Goal: Task Accomplishment & Management: Use online tool/utility

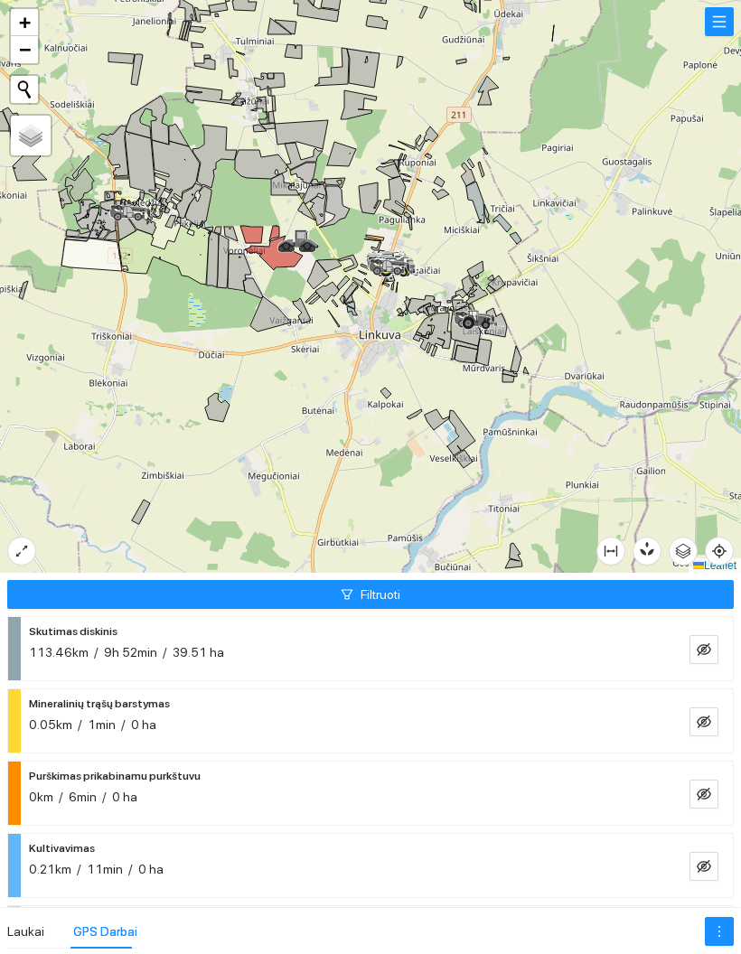
click at [36, 918] on div "Laukai" at bounding box center [25, 931] width 37 height 34
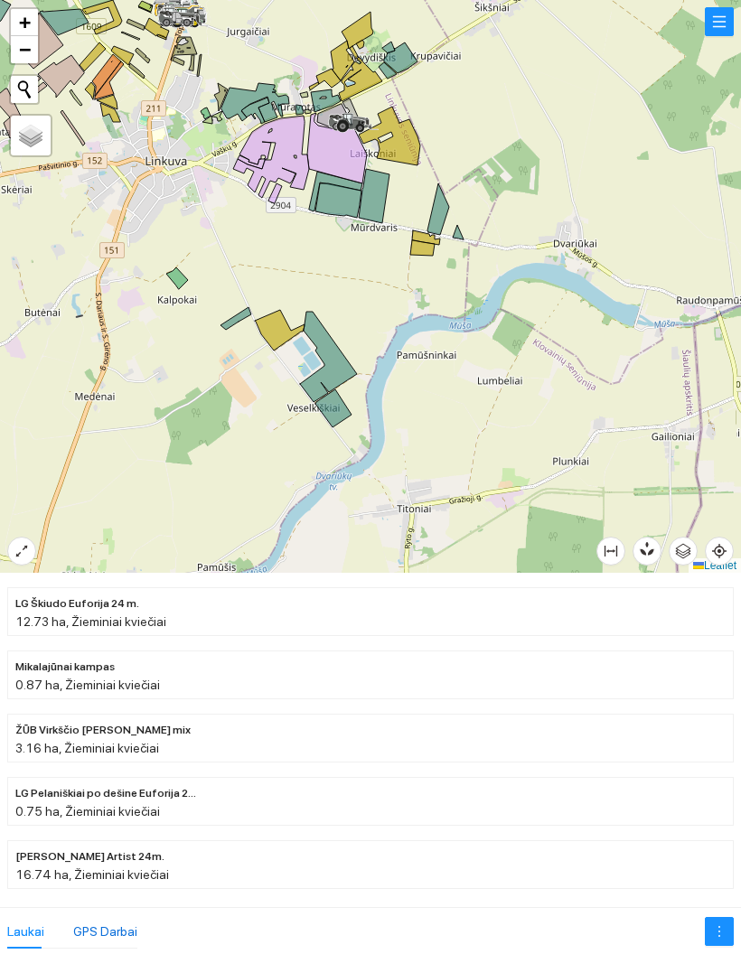
click at [86, 929] on div "GPS Darbai" at bounding box center [105, 932] width 64 height 20
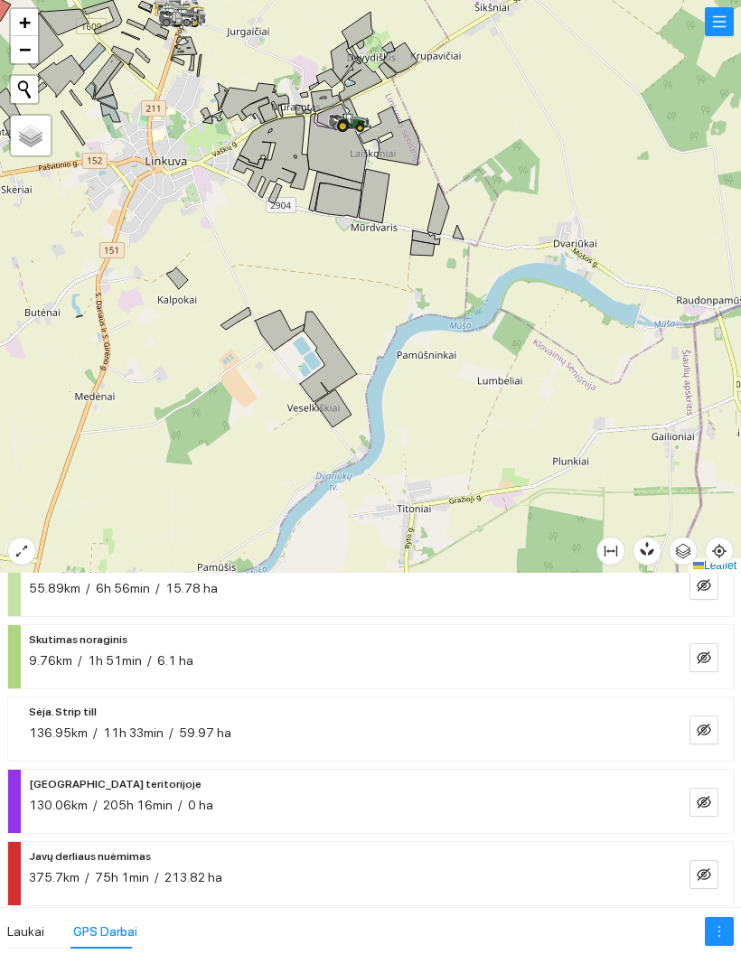
scroll to position [572, 0]
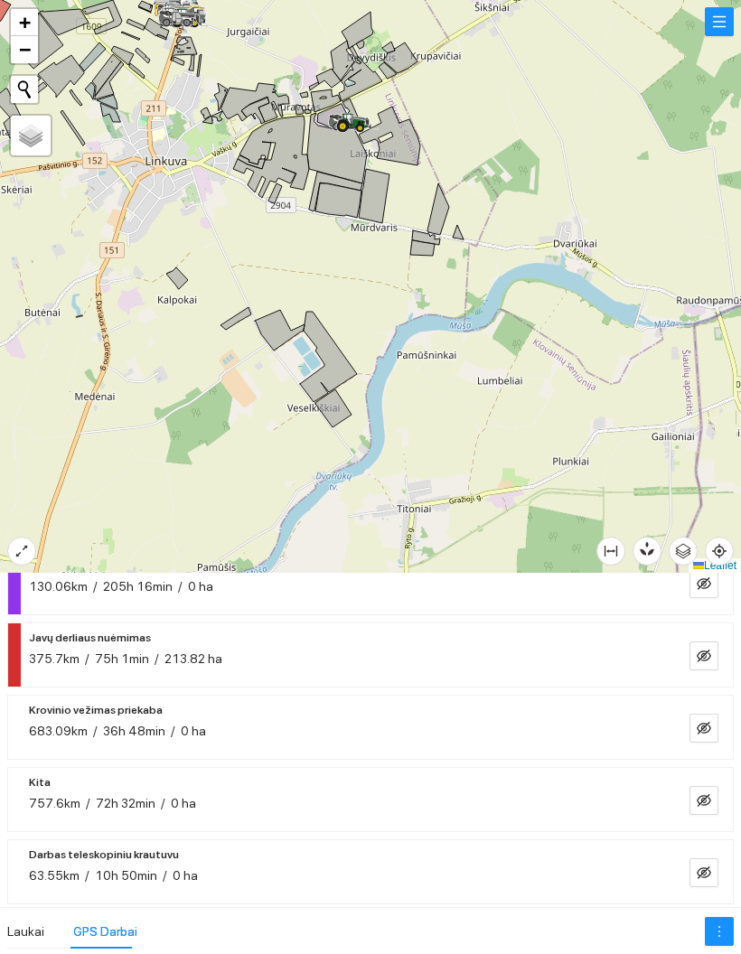
click at [715, 657] on button "button" at bounding box center [703, 655] width 29 height 29
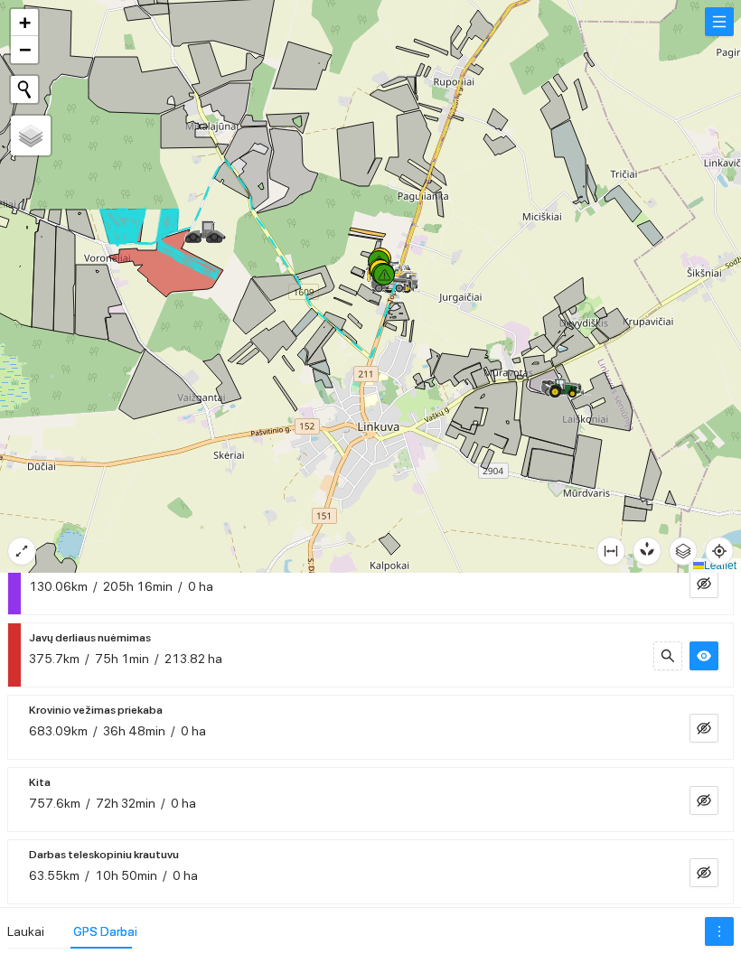
click at [707, 659] on icon "eye" at bounding box center [704, 656] width 14 height 11
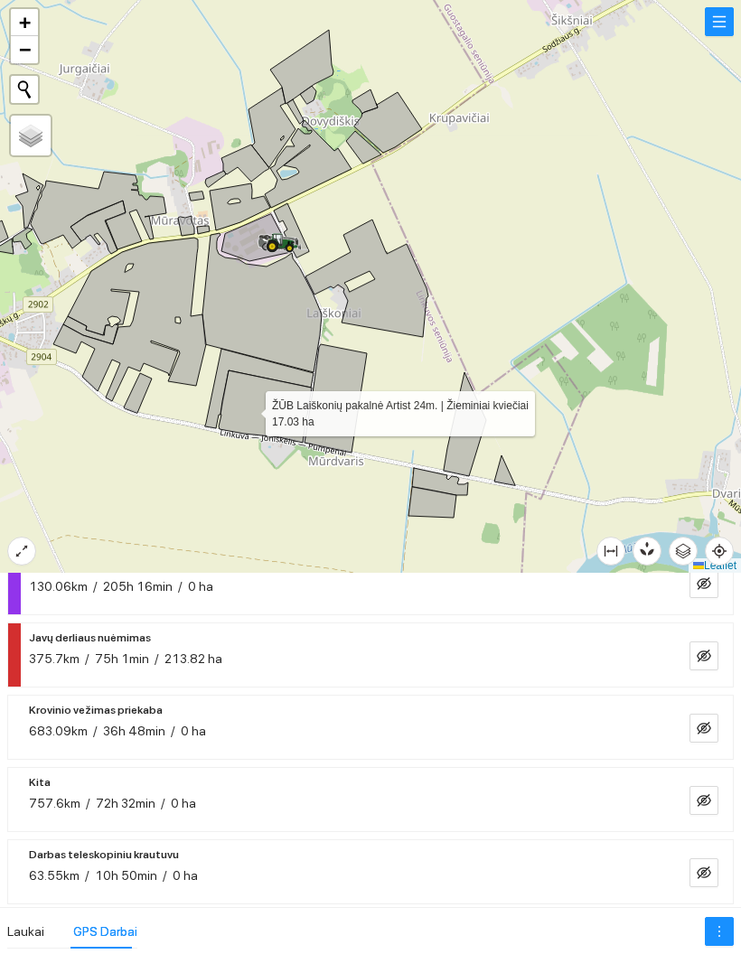
click at [211, 388] on div at bounding box center [370, 286] width 741 height 573
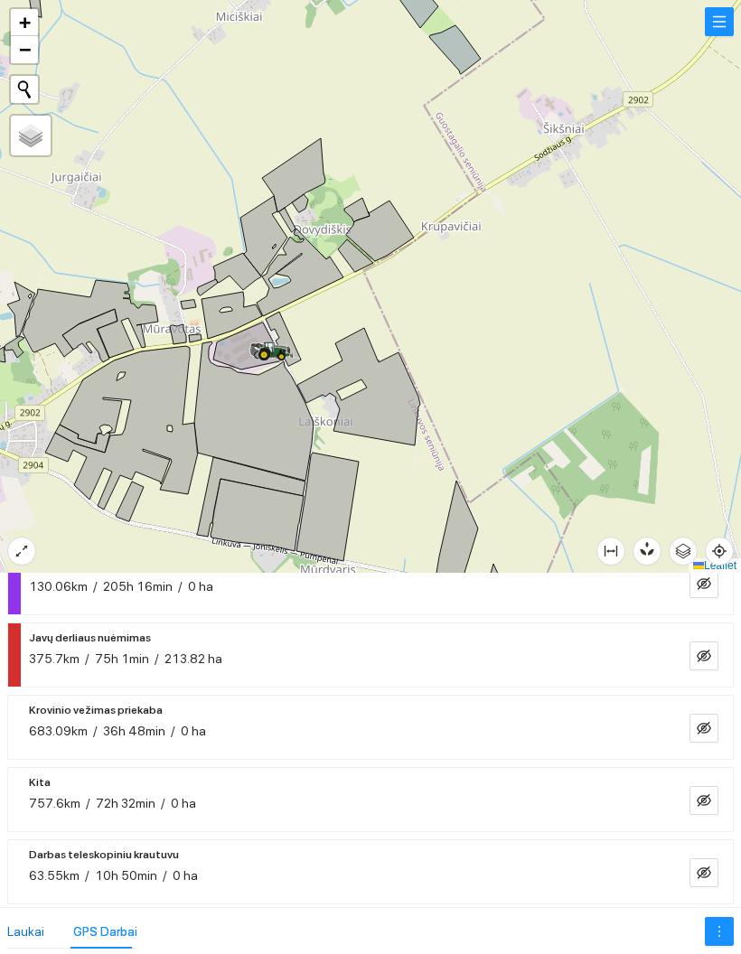
click at [21, 939] on div "Laukai" at bounding box center [25, 932] width 37 height 20
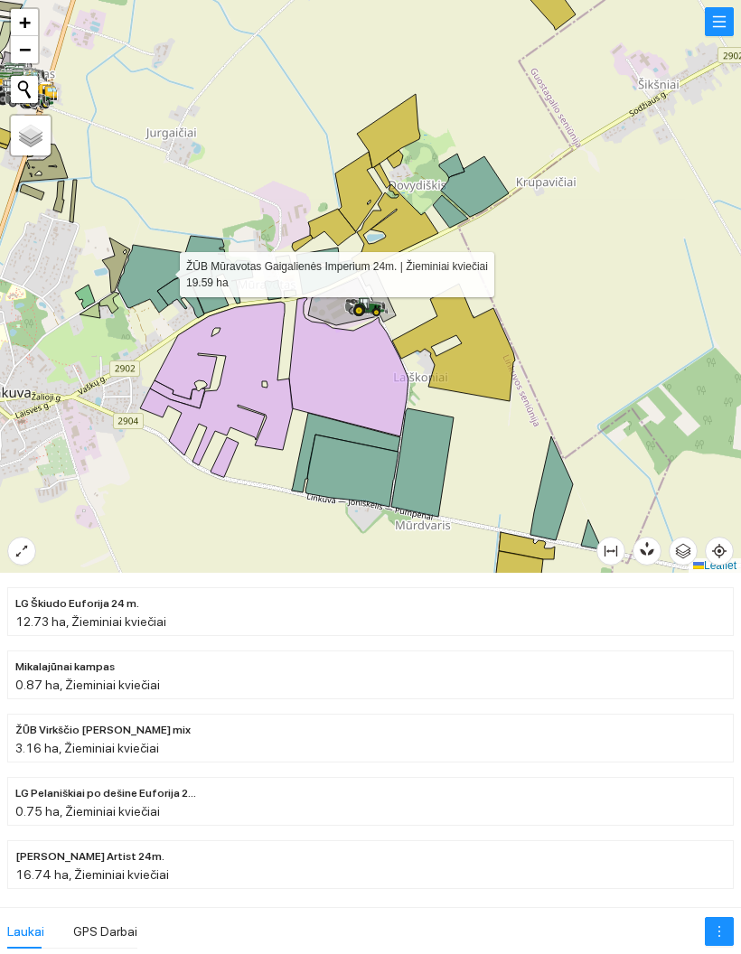
click at [213, 305] on icon at bounding box center [185, 275] width 136 height 78
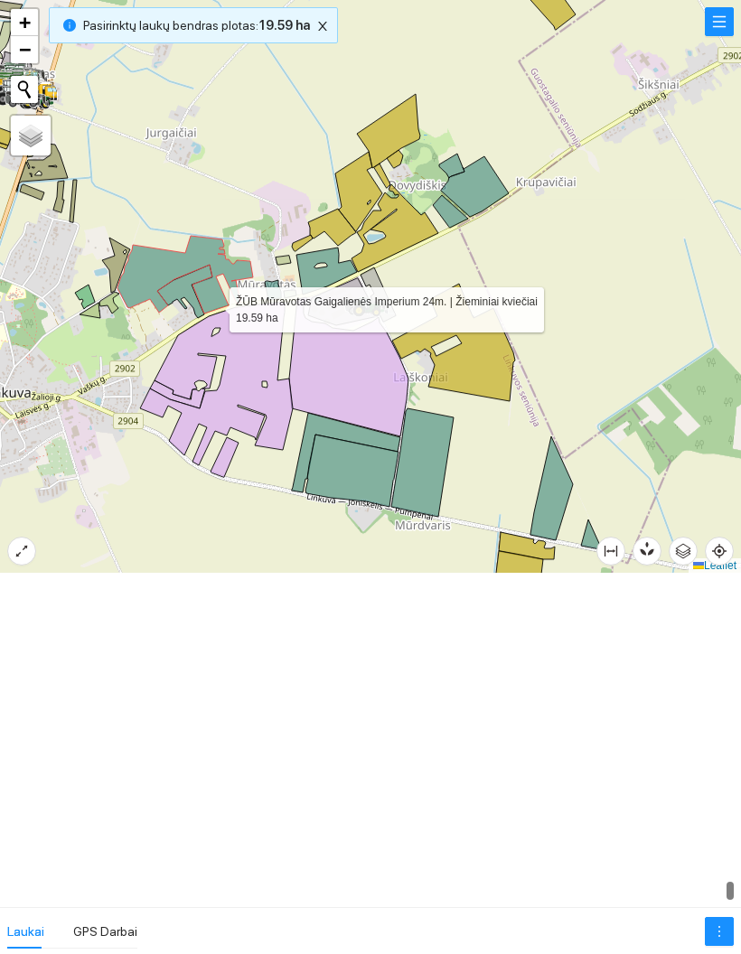
scroll to position [18728, 0]
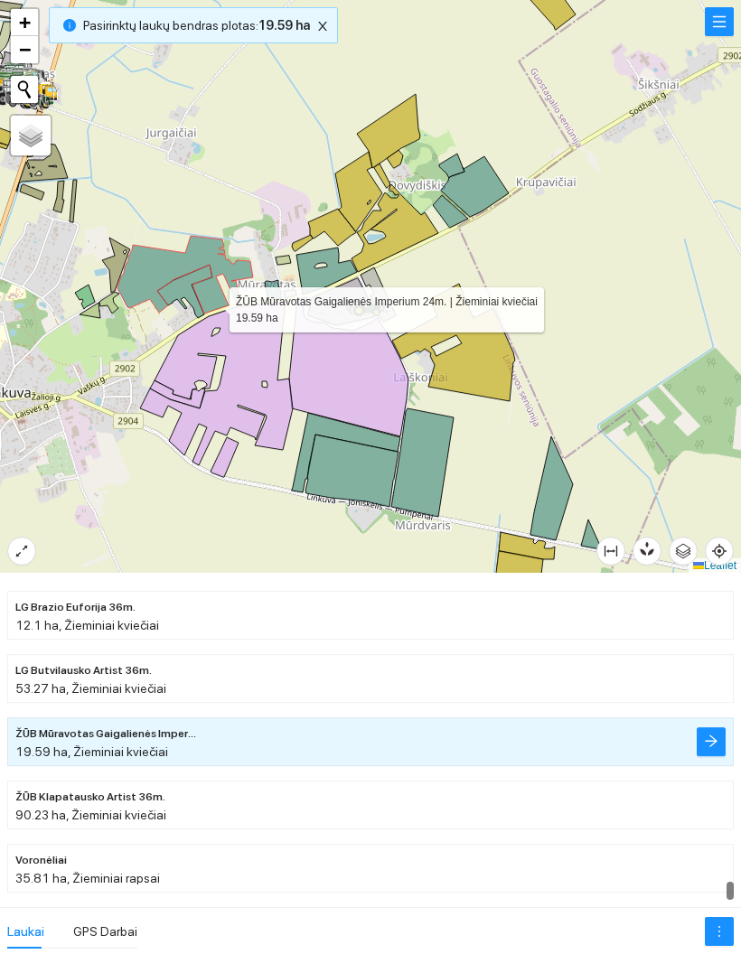
click at [318, 23] on icon "close" at bounding box center [322, 26] width 9 height 9
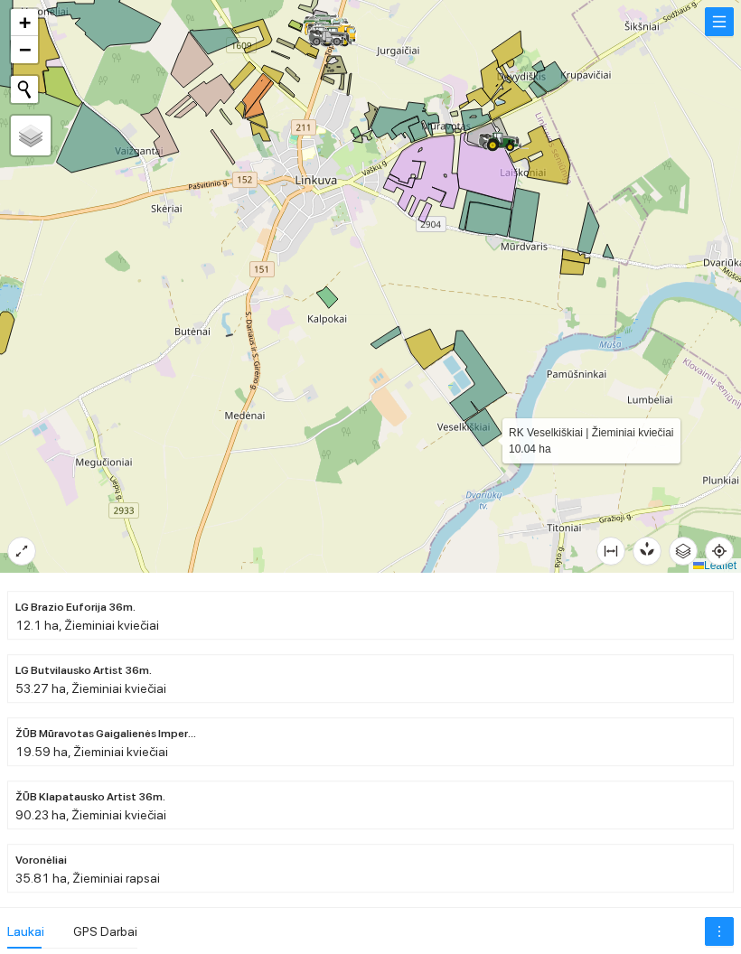
click at [485, 436] on icon at bounding box center [483, 427] width 36 height 38
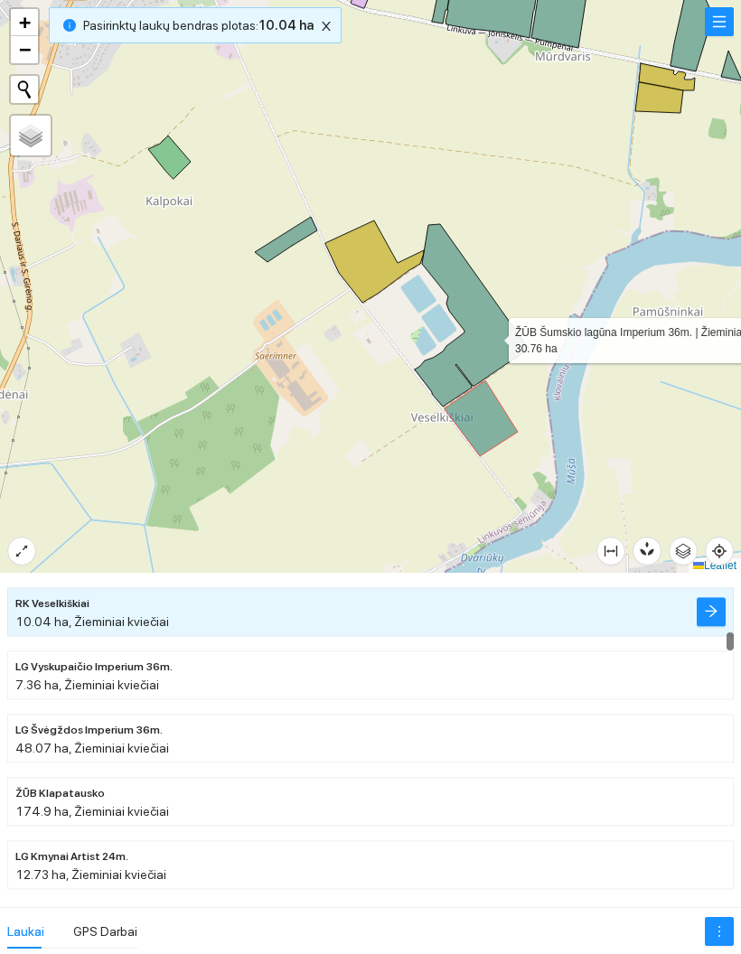
click at [492, 336] on icon at bounding box center [472, 315] width 114 height 183
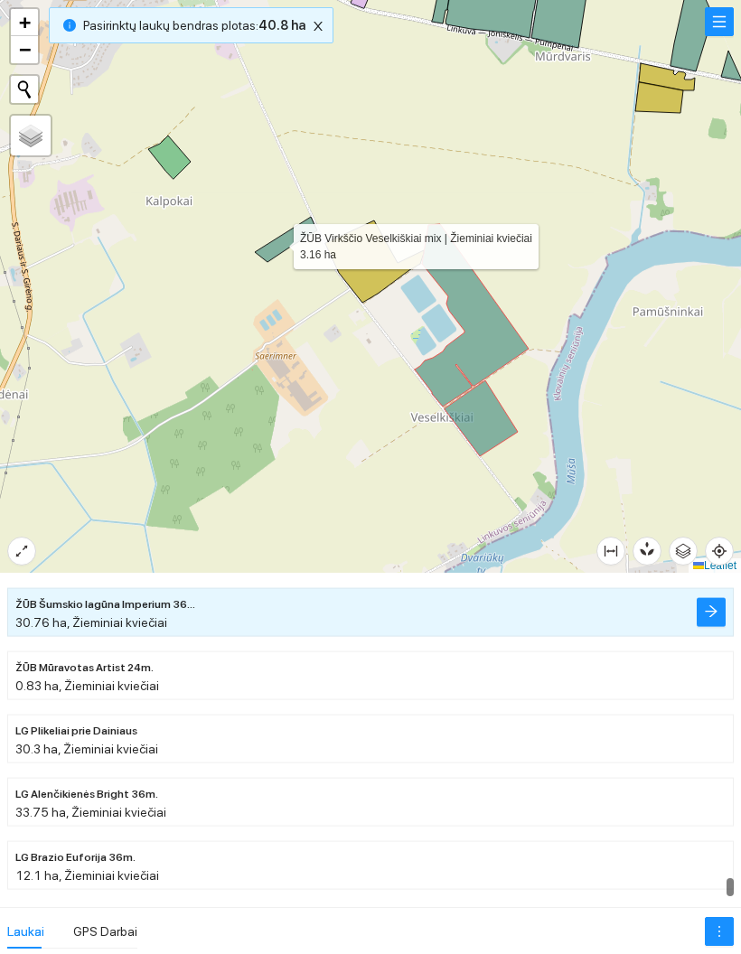
click at [276, 241] on icon at bounding box center [286, 239] width 62 height 45
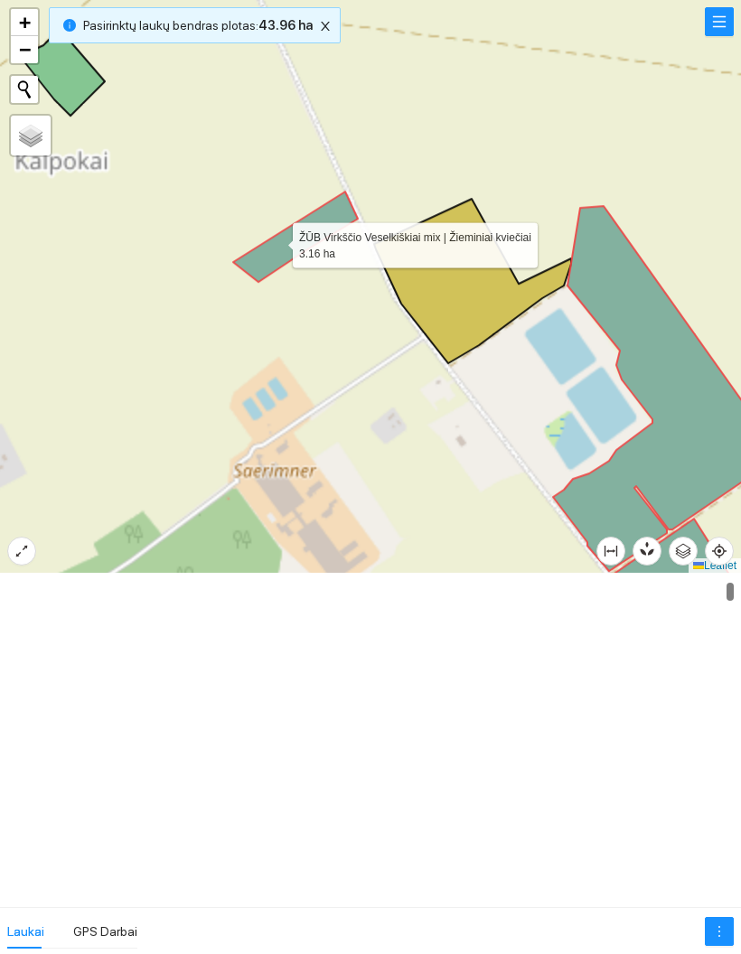
scroll to position [126, 0]
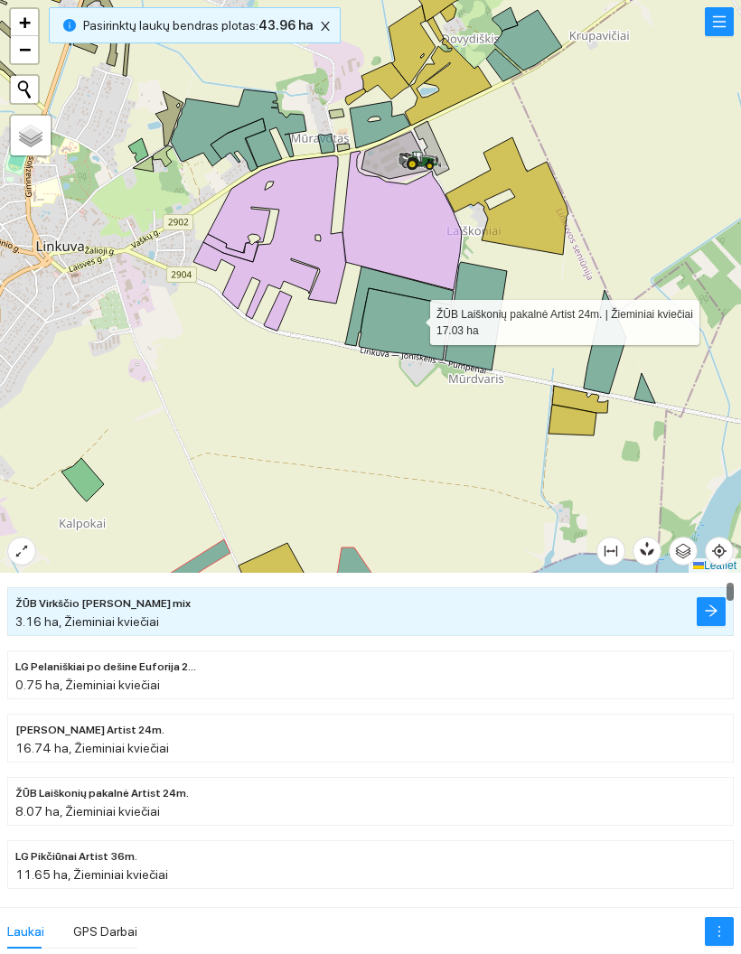
click at [402, 335] on icon at bounding box center [405, 324] width 93 height 72
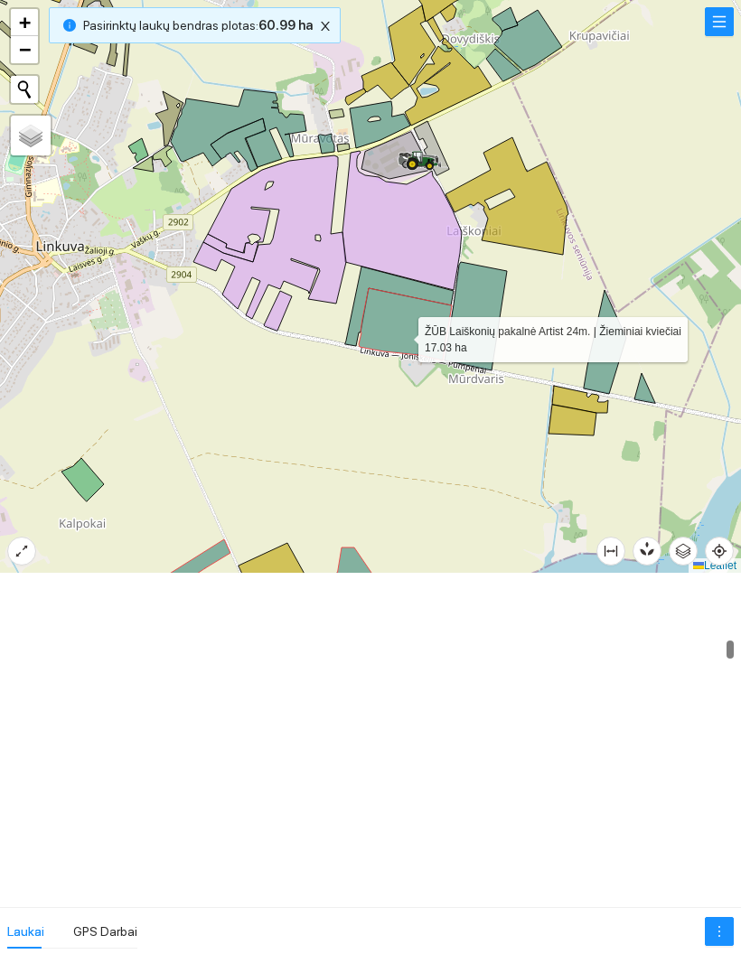
scroll to position [3723, 0]
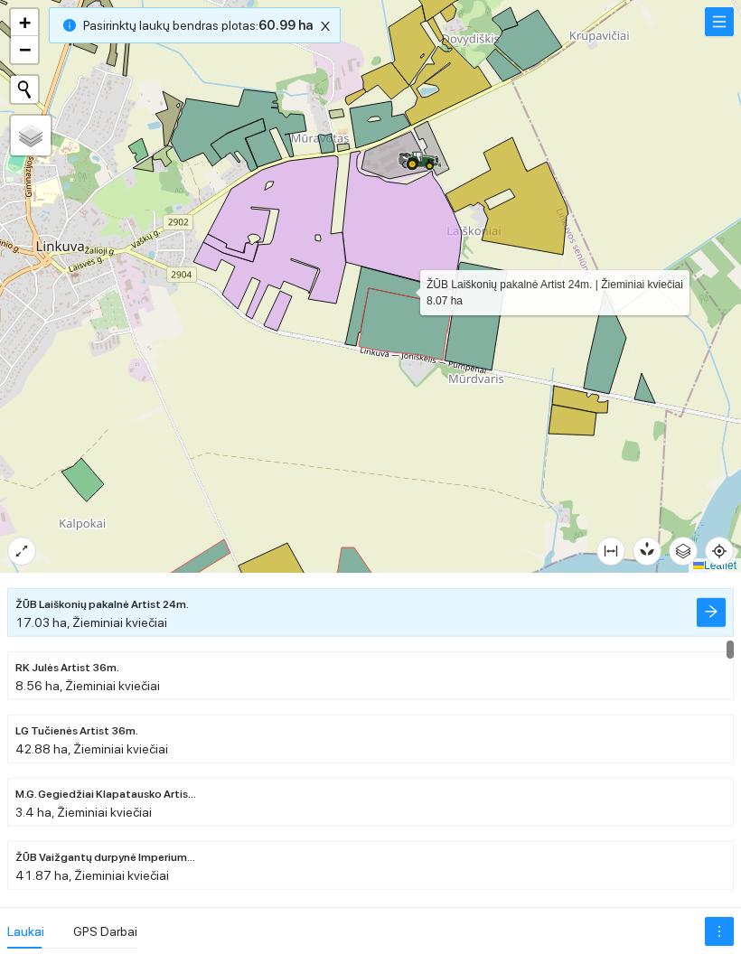
click at [404, 288] on icon at bounding box center [399, 307] width 108 height 80
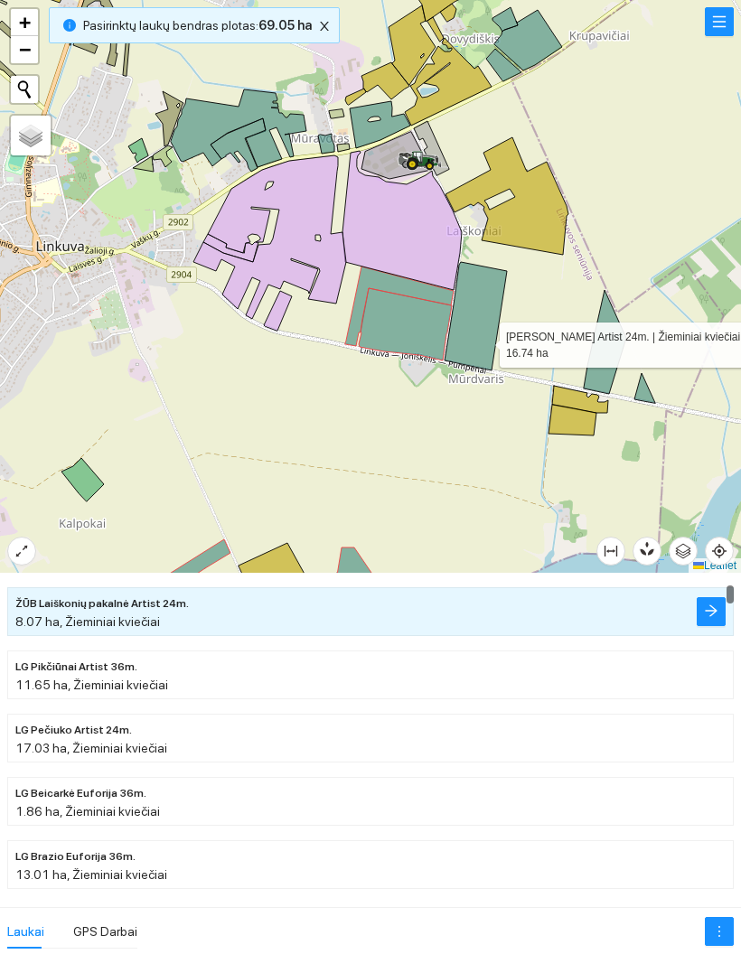
click at [483, 341] on icon at bounding box center [476, 316] width 62 height 108
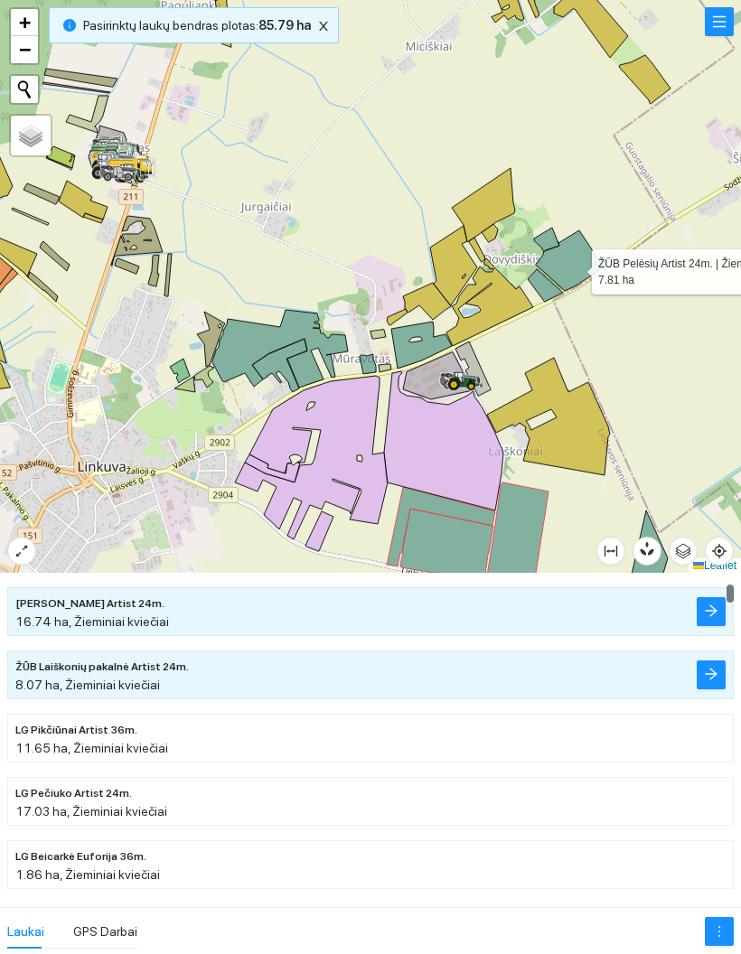
click at [576, 267] on icon at bounding box center [570, 260] width 68 height 61
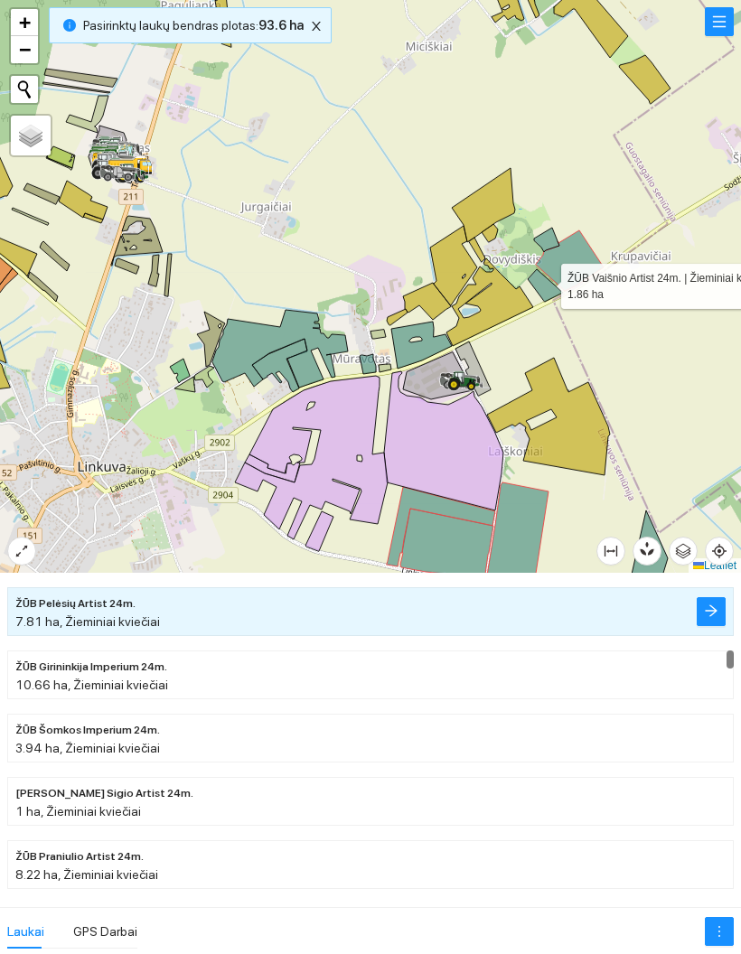
click at [545, 282] on icon at bounding box center [545, 285] width 35 height 33
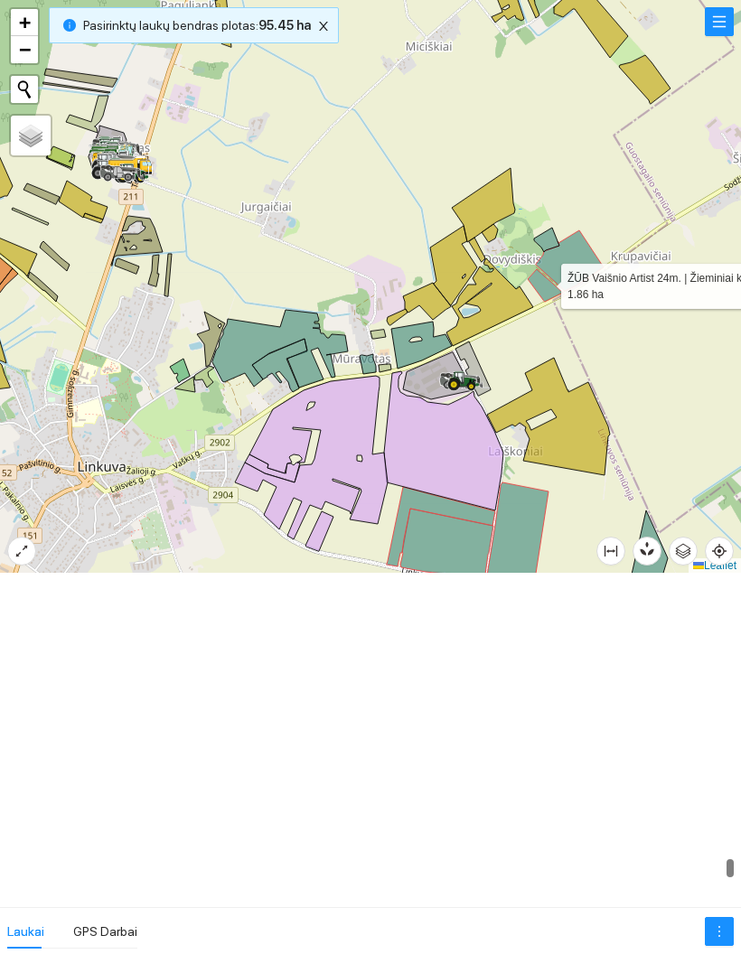
scroll to position [17286, 0]
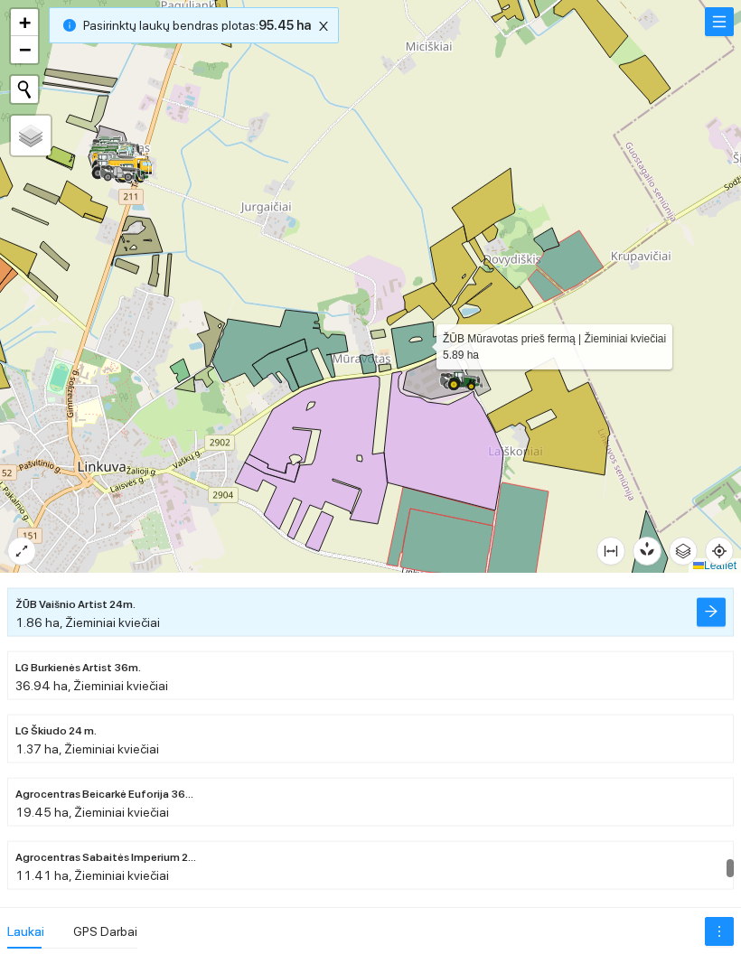
click at [422, 343] on icon at bounding box center [421, 345] width 61 height 47
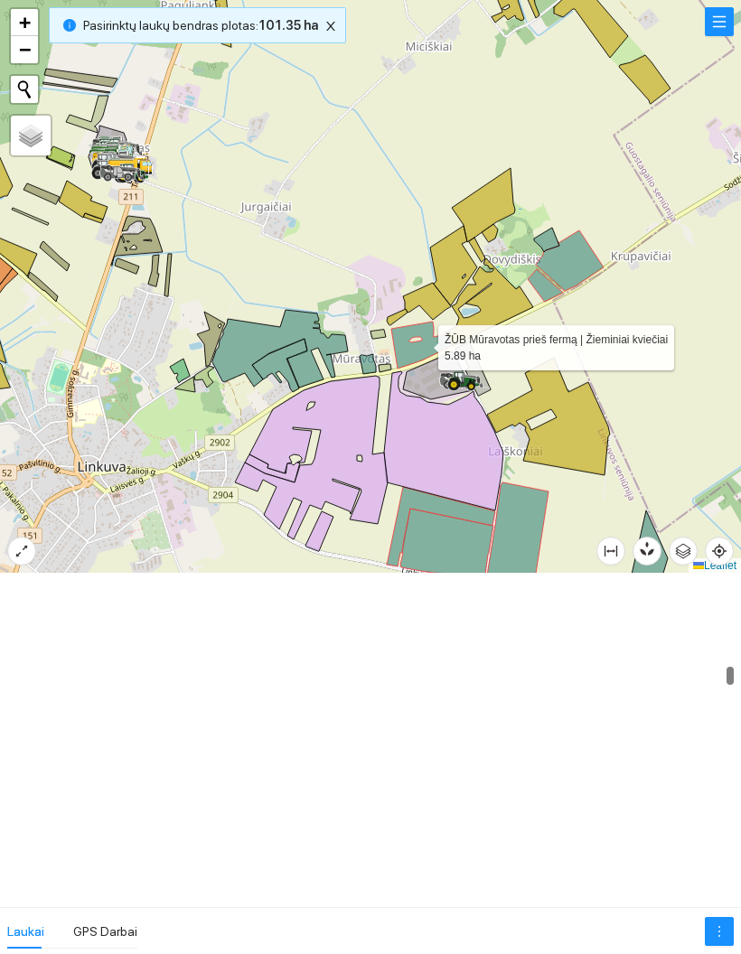
scroll to position [5367, 0]
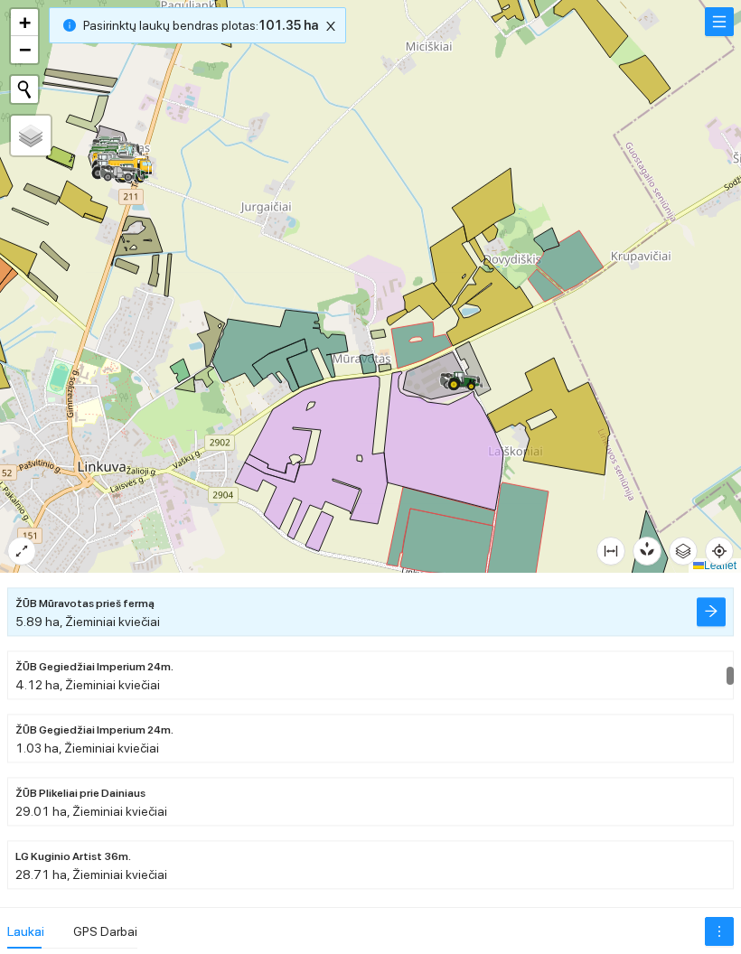
click at [360, 361] on div at bounding box center [370, 286] width 741 height 573
click at [374, 355] on div at bounding box center [370, 286] width 741 height 573
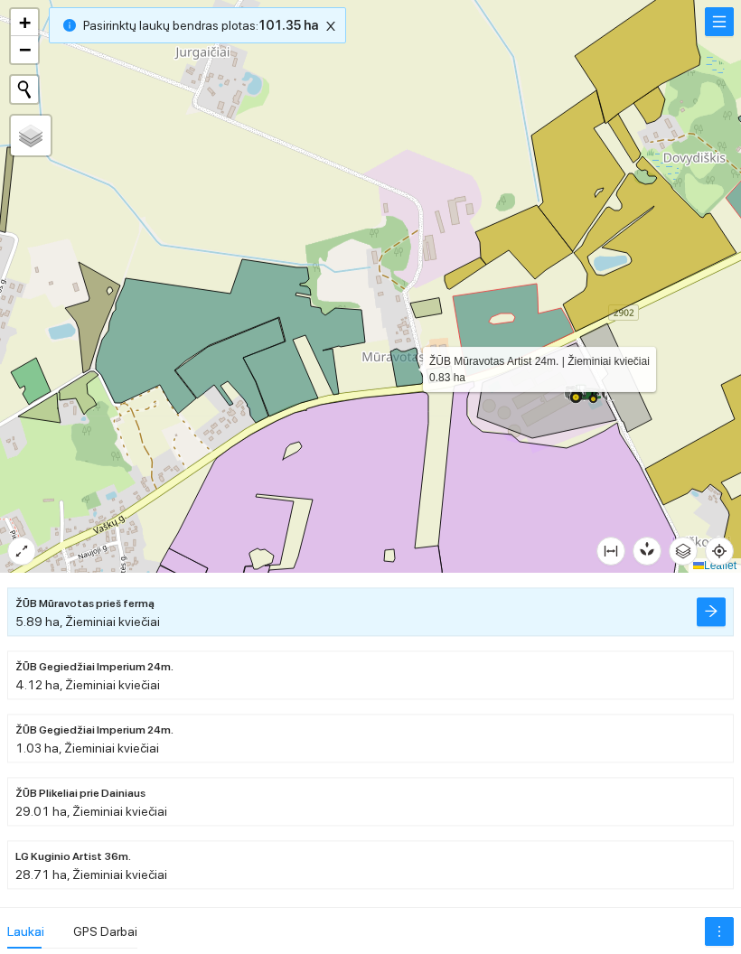
click at [405, 371] on icon at bounding box center [406, 367] width 33 height 39
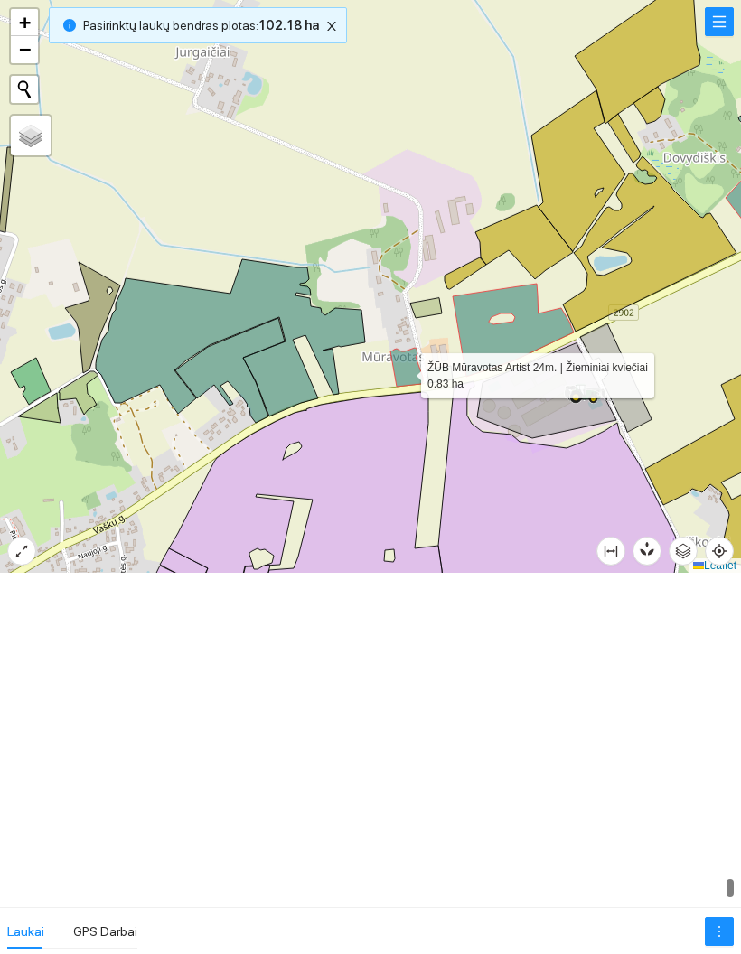
scroll to position [18550, 0]
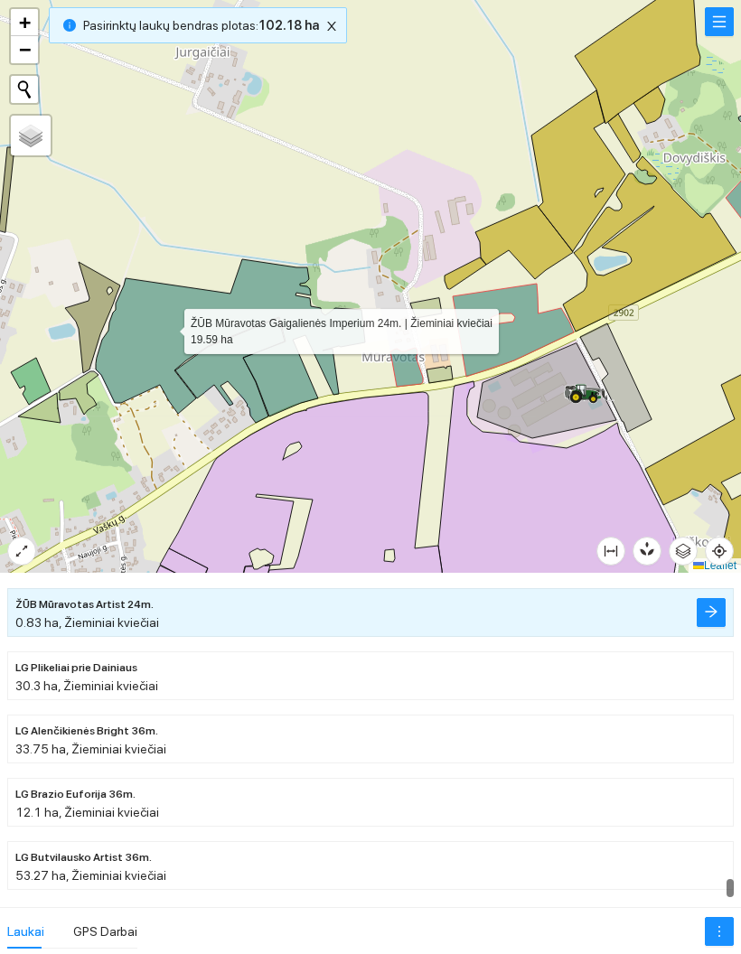
click at [168, 327] on icon at bounding box center [230, 337] width 269 height 157
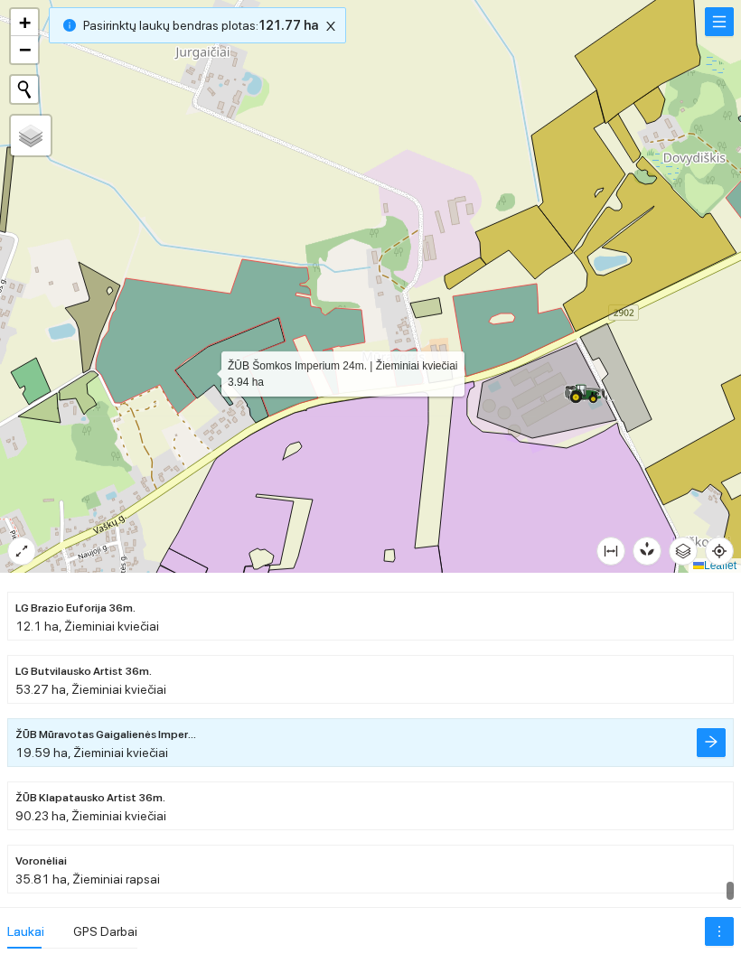
click at [205, 370] on icon at bounding box center [229, 370] width 109 height 105
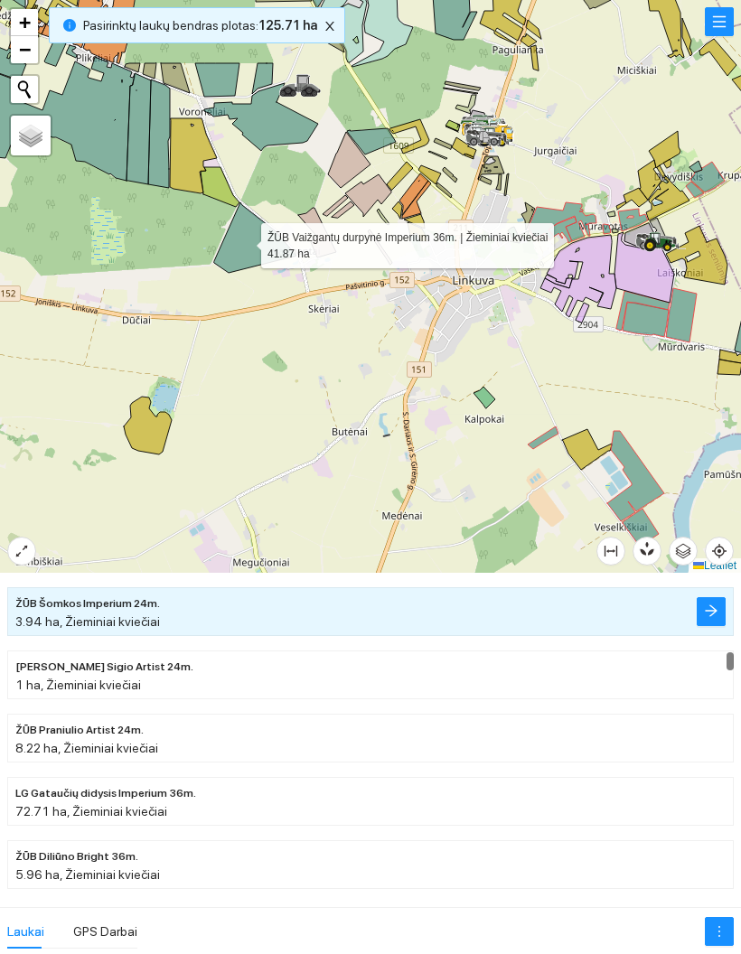
click at [244, 241] on icon at bounding box center [255, 237] width 82 height 70
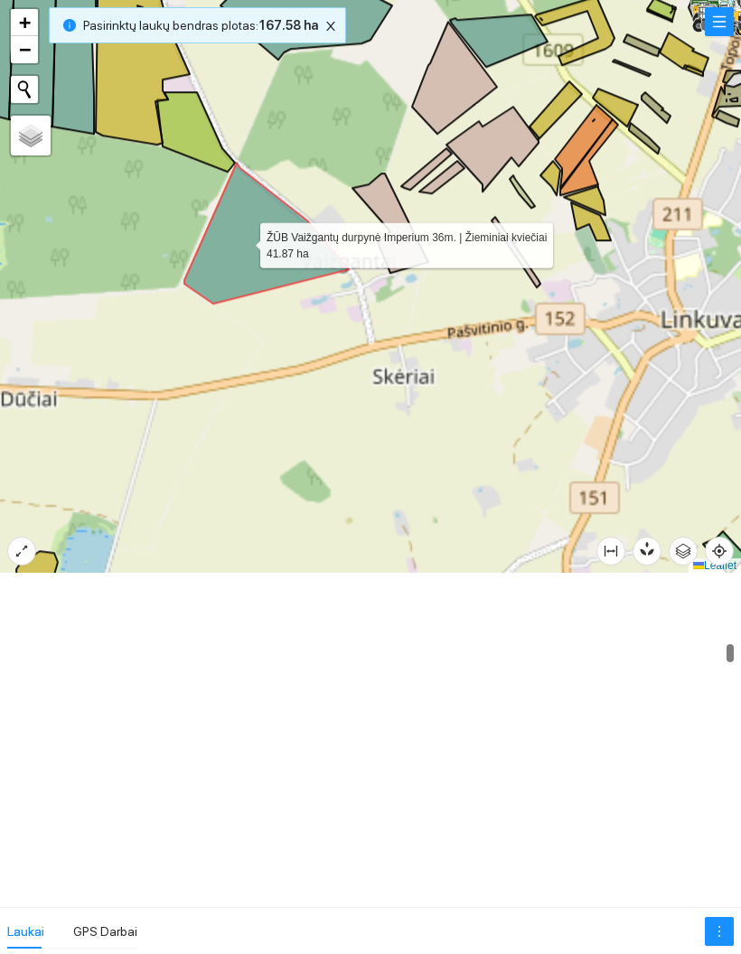
scroll to position [3977, 0]
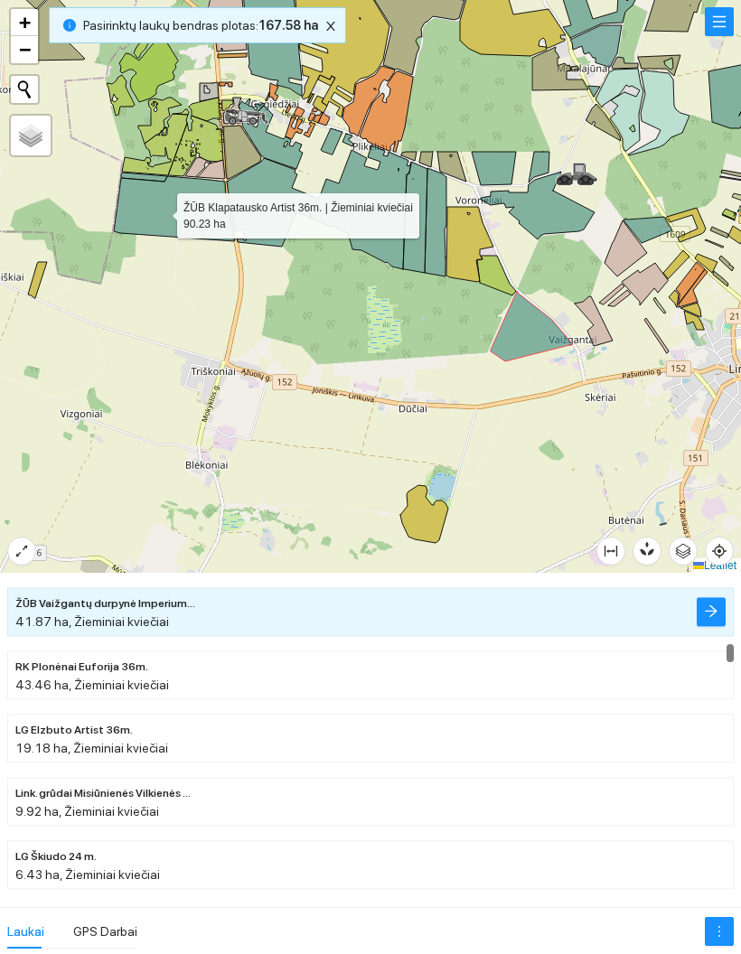
click at [161, 211] on icon at bounding box center [174, 208] width 121 height 65
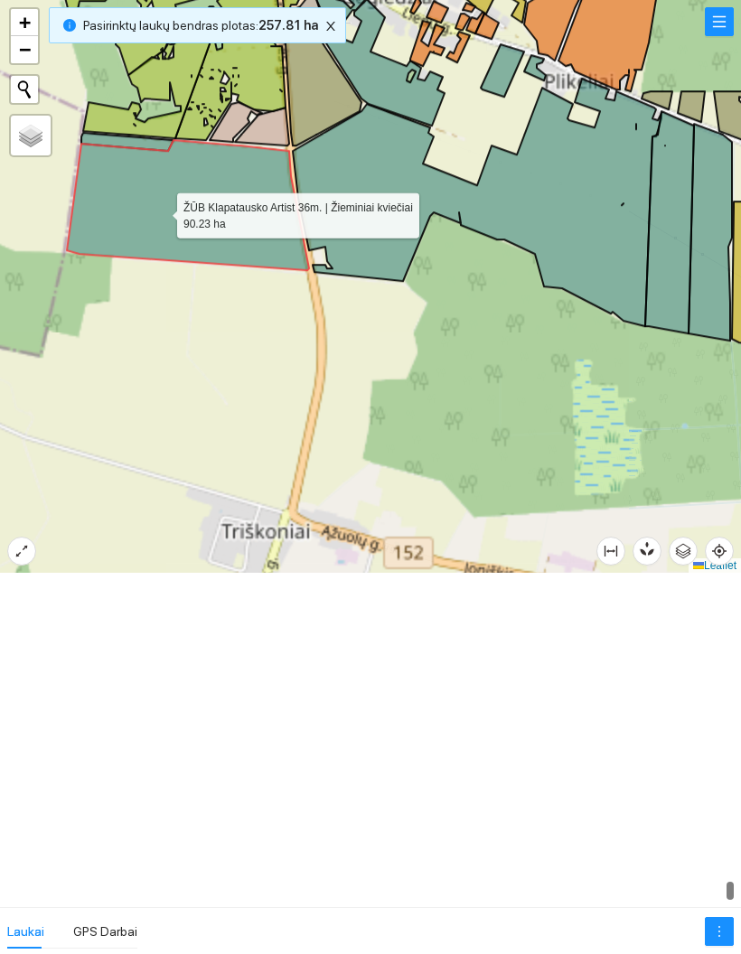
scroll to position [18737, 0]
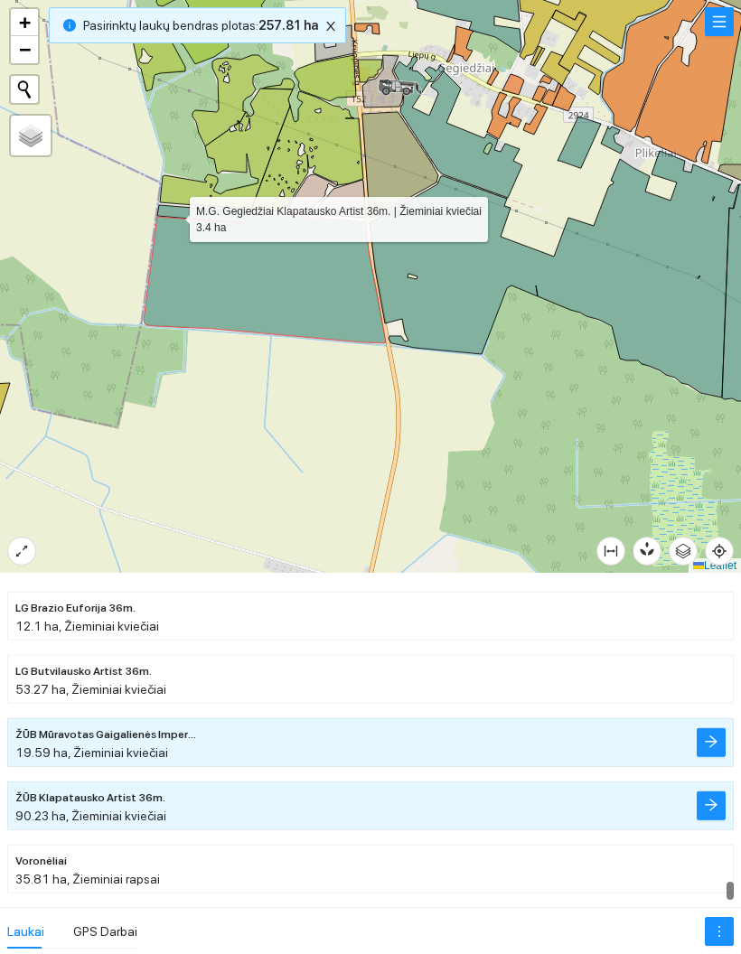
click at [173, 215] on icon at bounding box center [204, 214] width 94 height 18
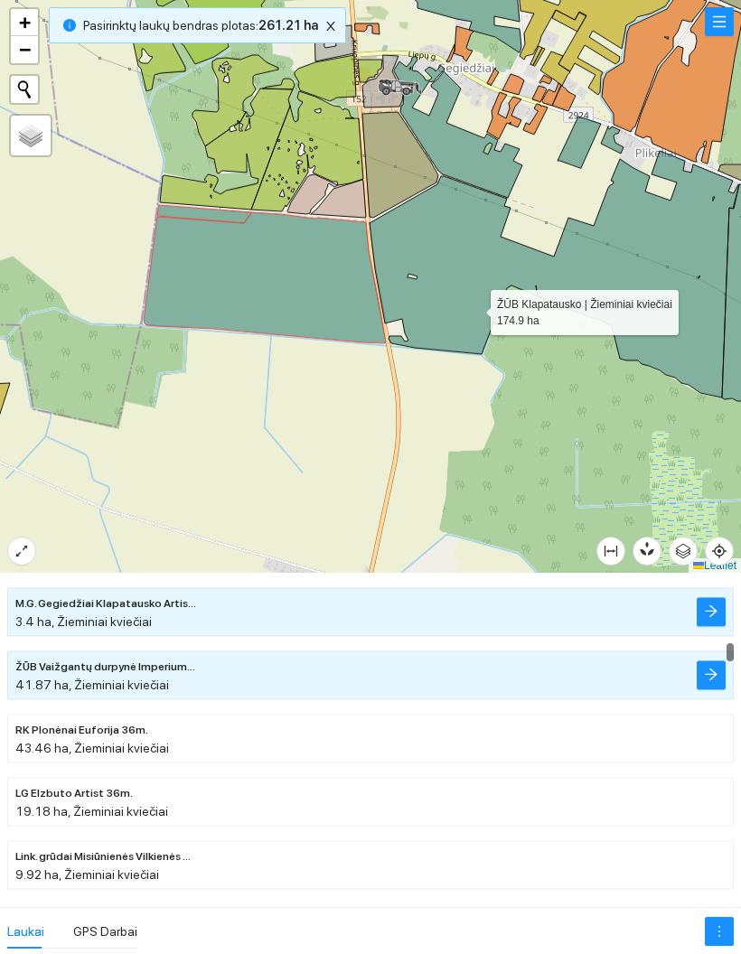
click at [474, 308] on icon at bounding box center [555, 274] width 370 height 247
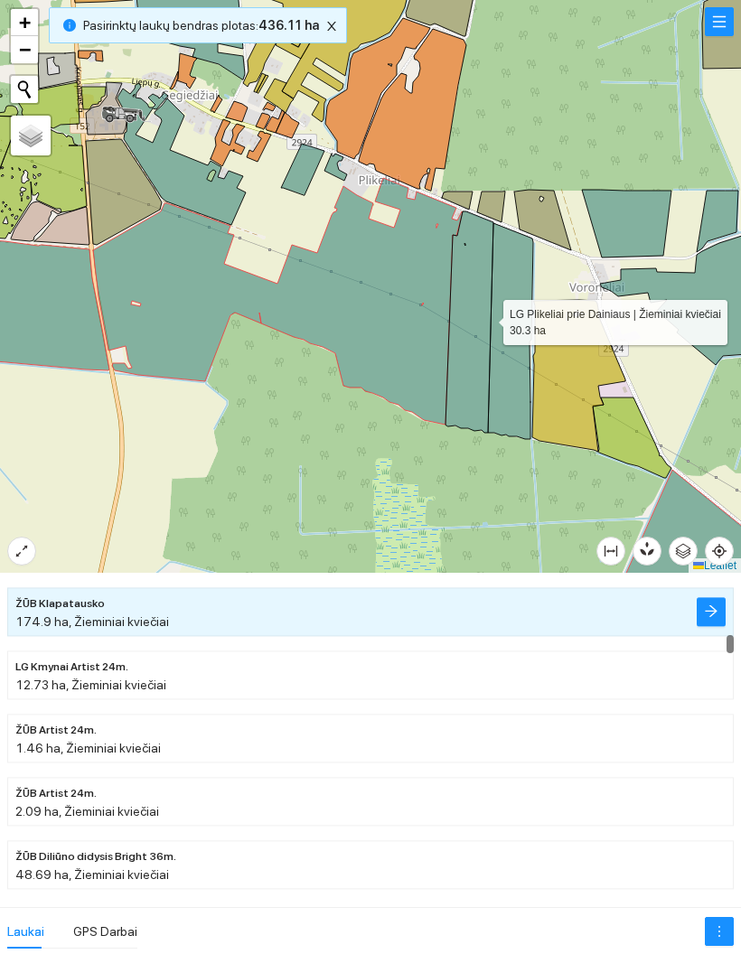
click at [481, 342] on icon at bounding box center [469, 321] width 48 height 221
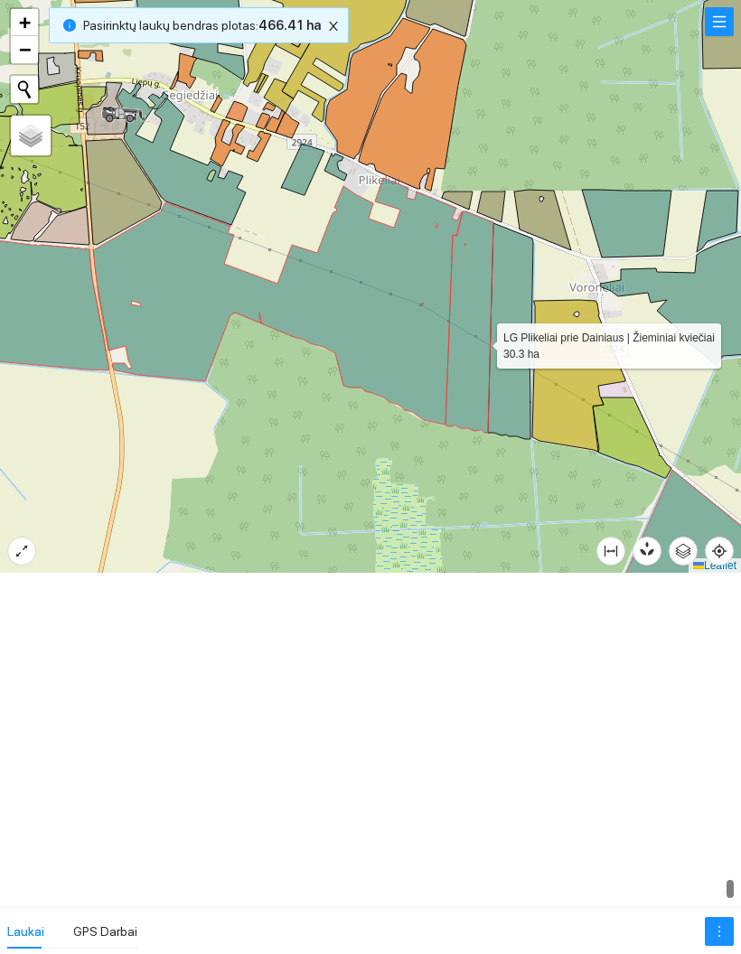
scroll to position [18614, 0]
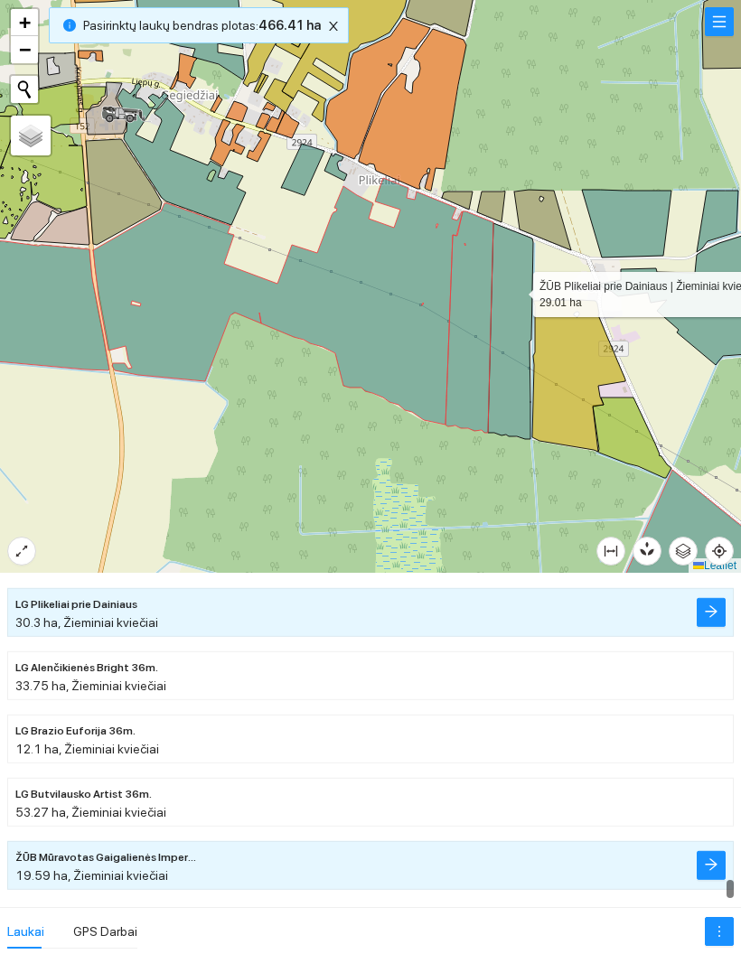
click at [519, 346] on icon at bounding box center [510, 331] width 45 height 216
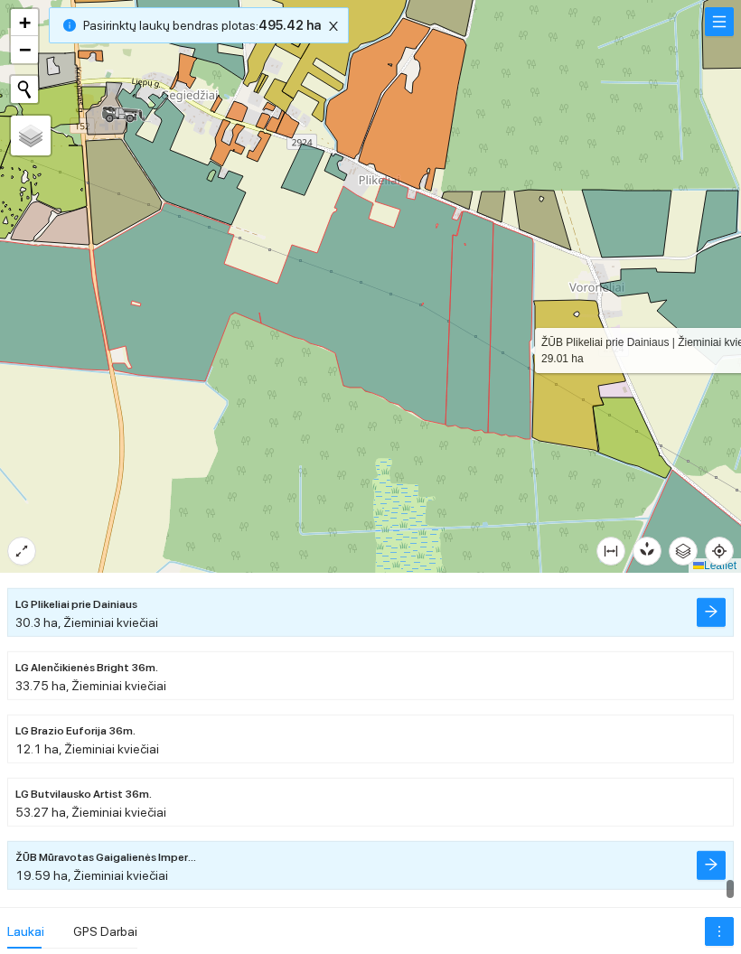
scroll to position [5557, 0]
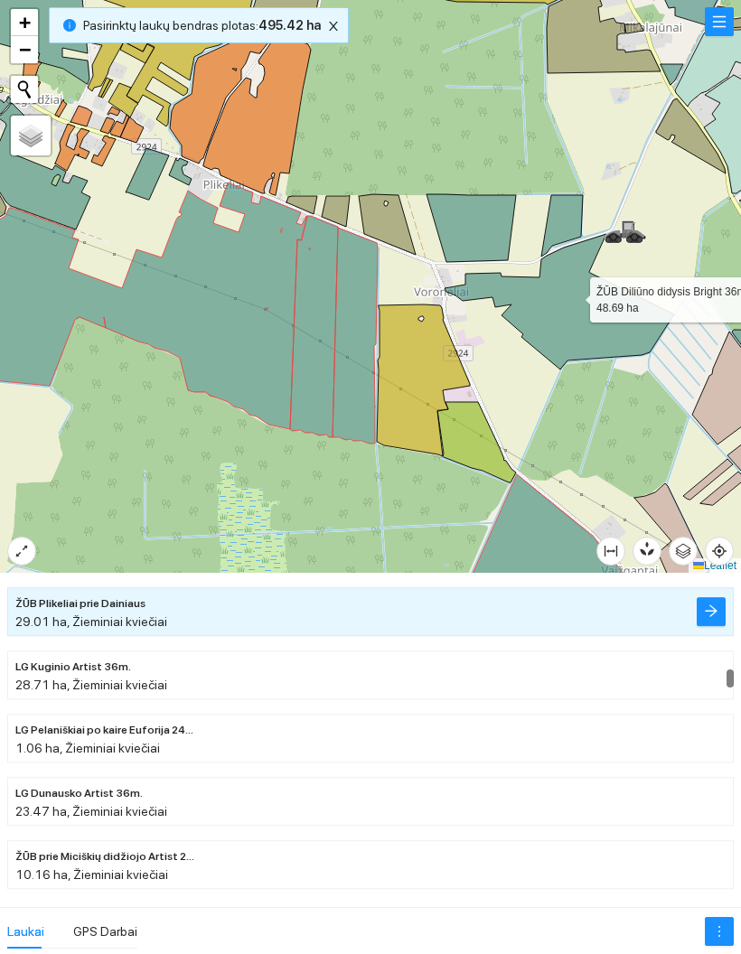
click at [574, 295] on icon at bounding box center [559, 302] width 229 height 136
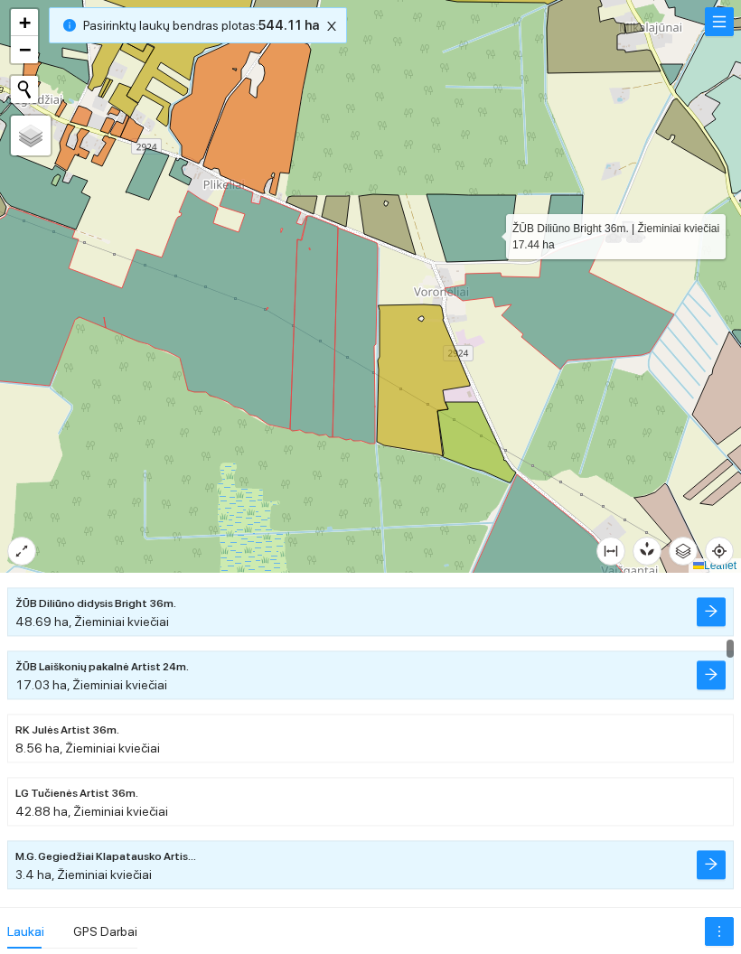
click at [490, 232] on icon at bounding box center [470, 228] width 89 height 68
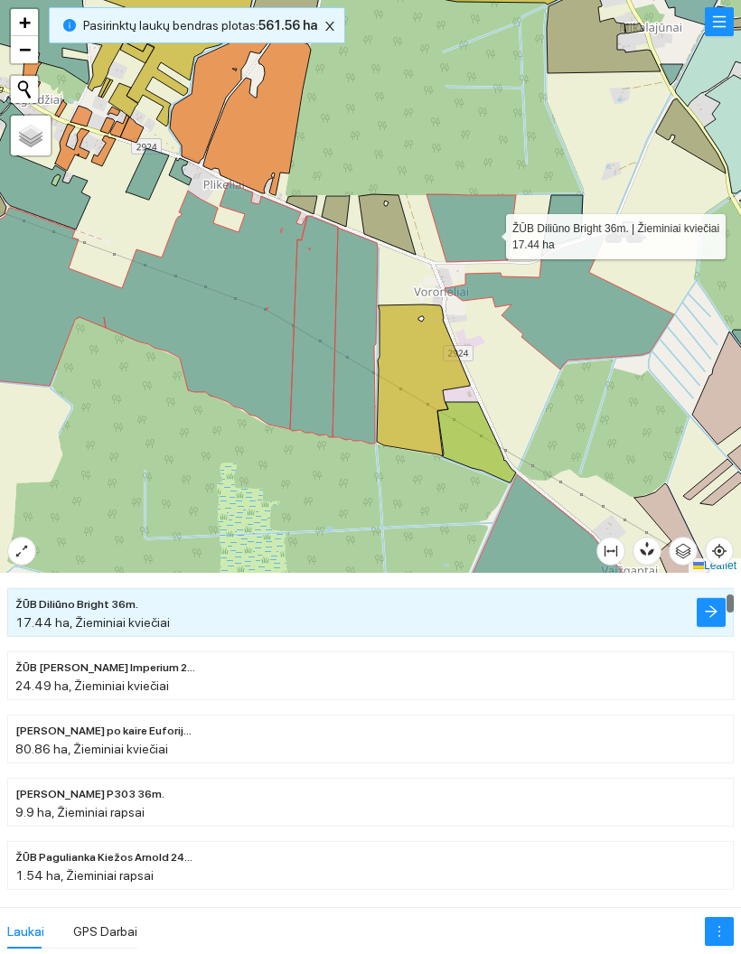
click at [585, 202] on div at bounding box center [370, 286] width 741 height 573
click at [572, 226] on icon at bounding box center [562, 225] width 42 height 61
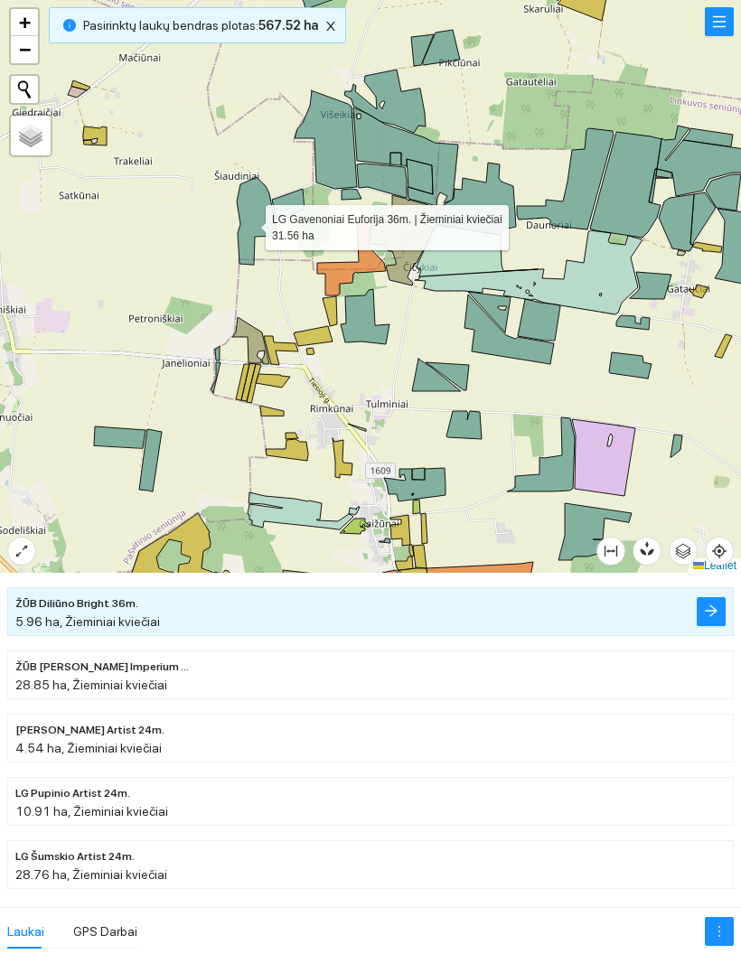
click at [249, 223] on icon at bounding box center [257, 221] width 40 height 88
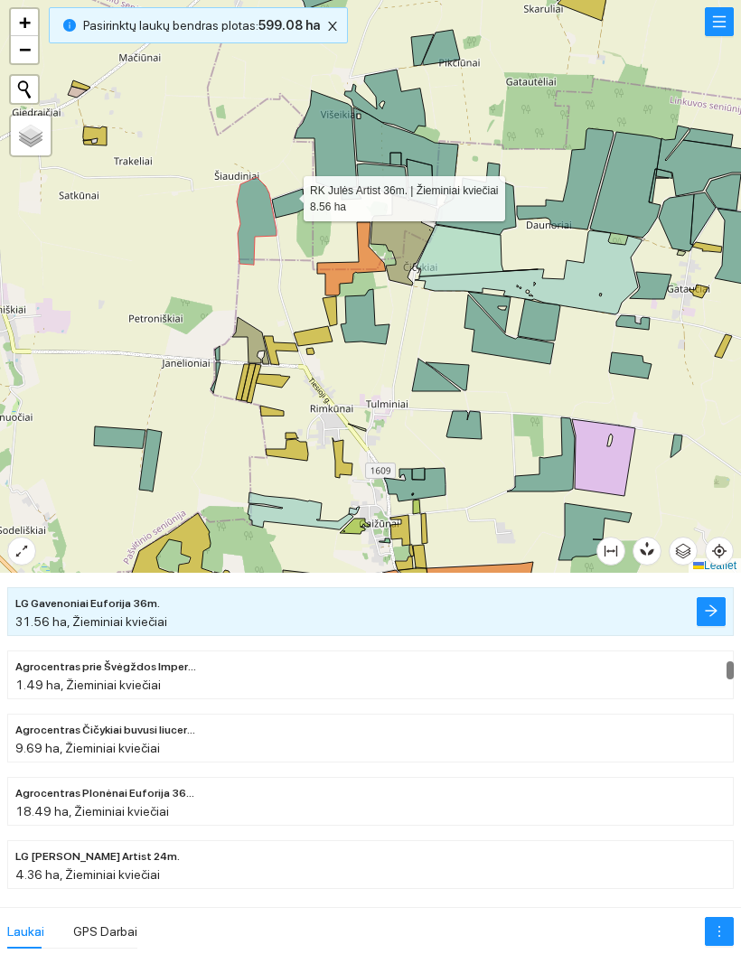
click at [287, 194] on icon at bounding box center [288, 203] width 33 height 29
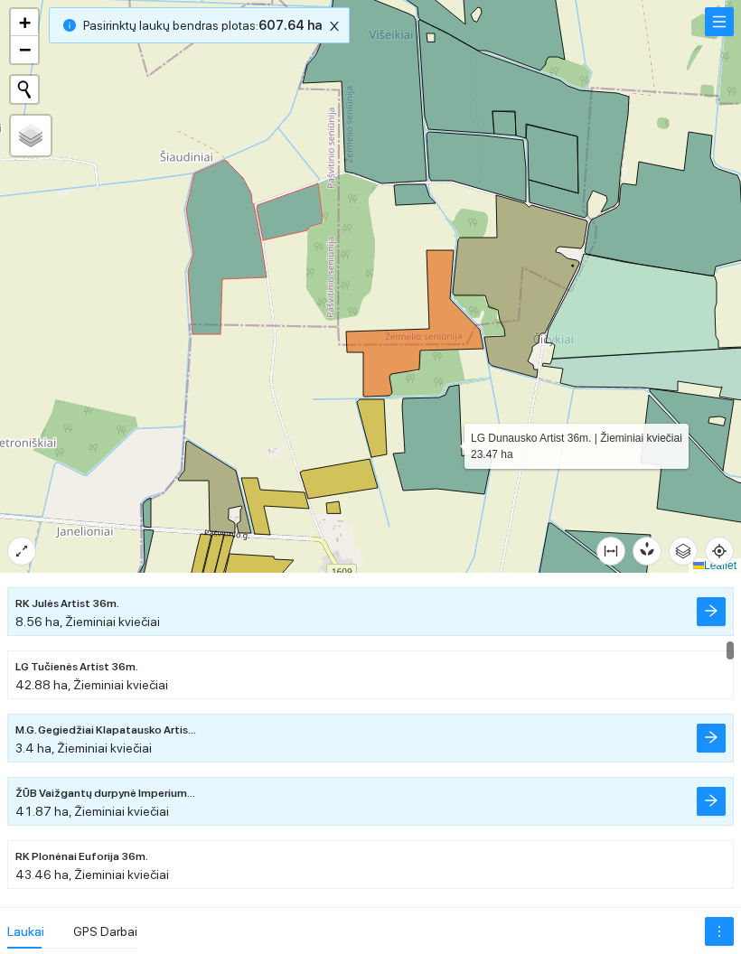
click at [448, 442] on icon at bounding box center [442, 439] width 99 height 109
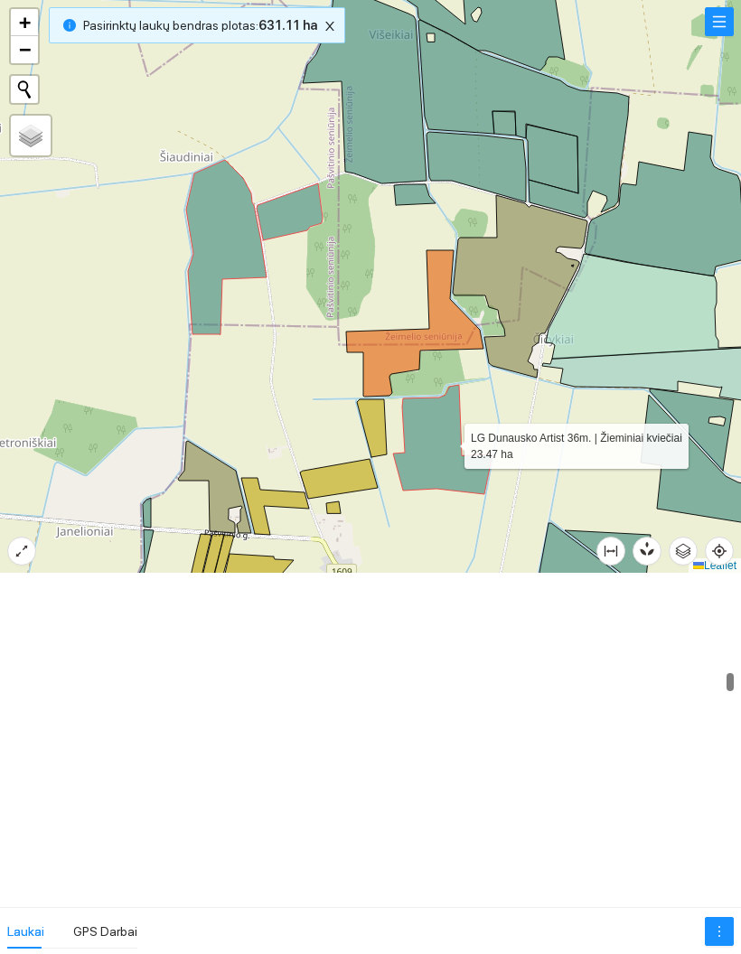
scroll to position [5750, 0]
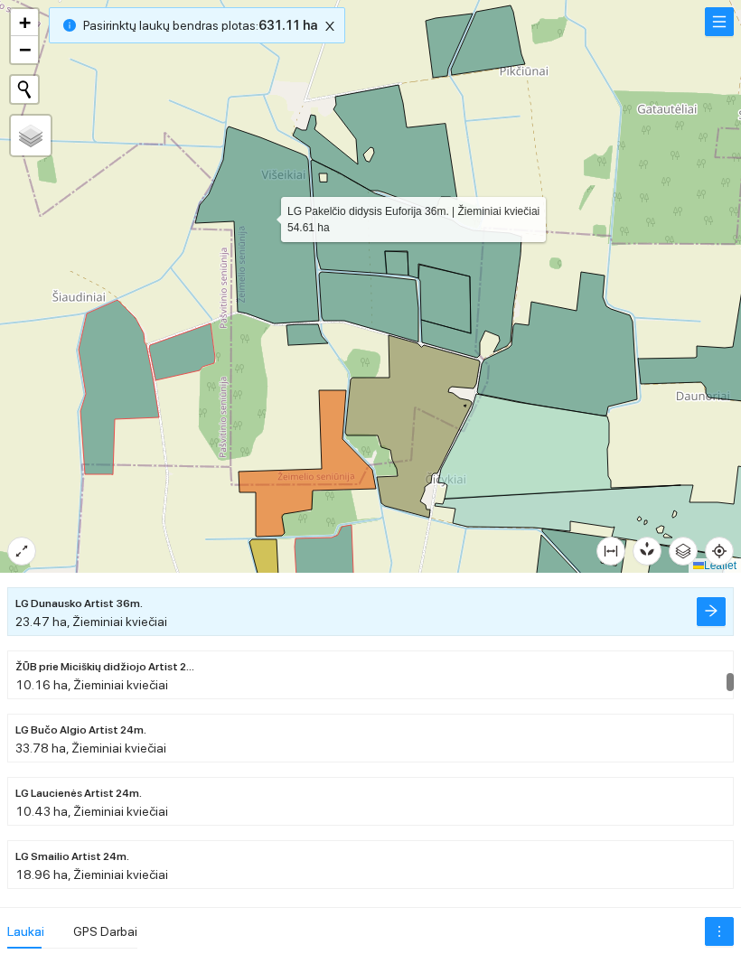
click at [255, 211] on icon at bounding box center [257, 224] width 124 height 197
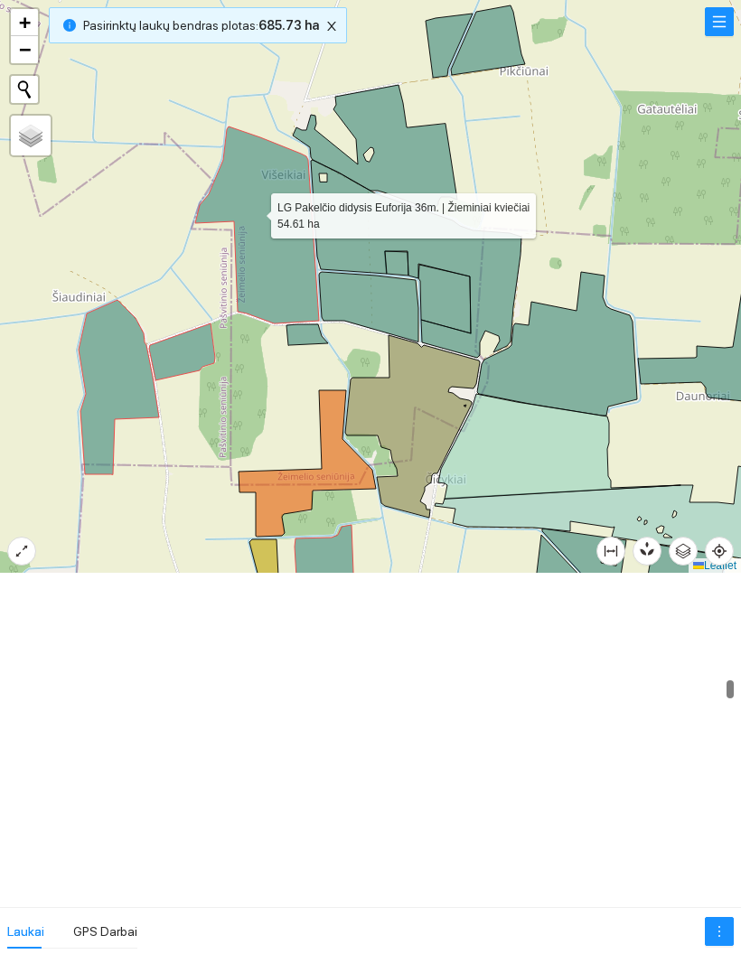
scroll to position [6193, 0]
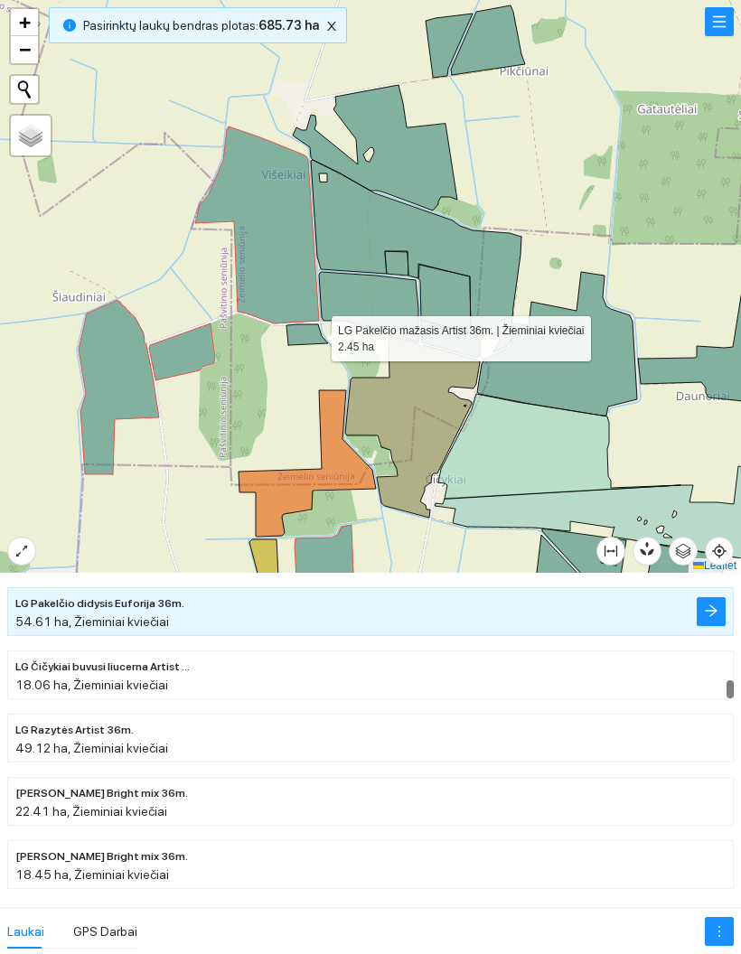
click at [307, 335] on icon at bounding box center [307, 334] width 42 height 21
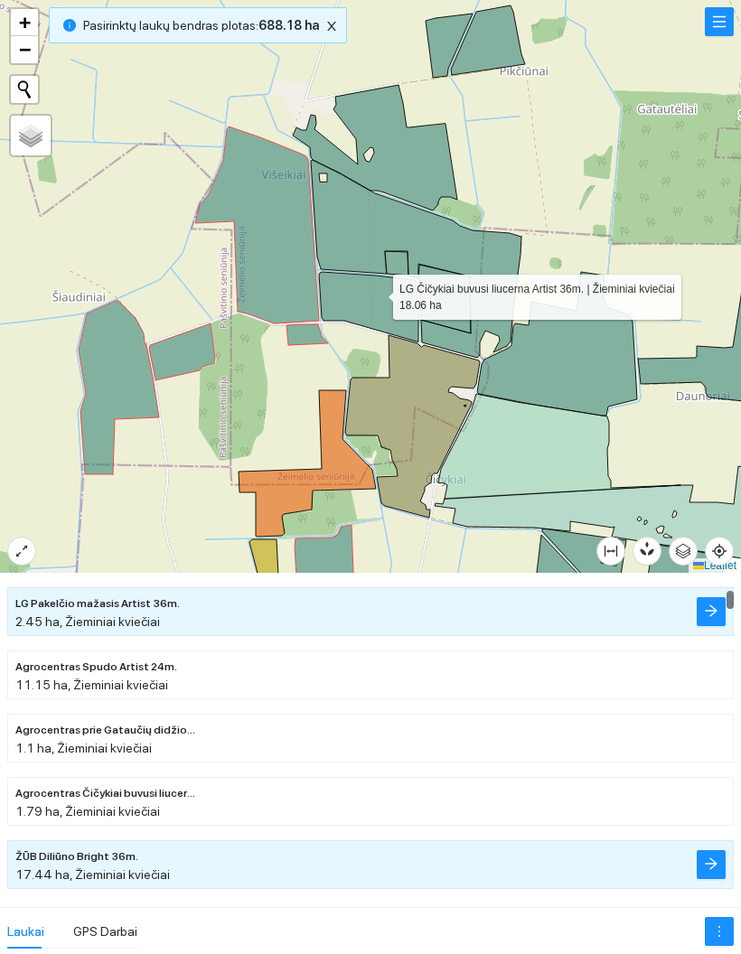
click at [377, 293] on icon at bounding box center [368, 307] width 99 height 70
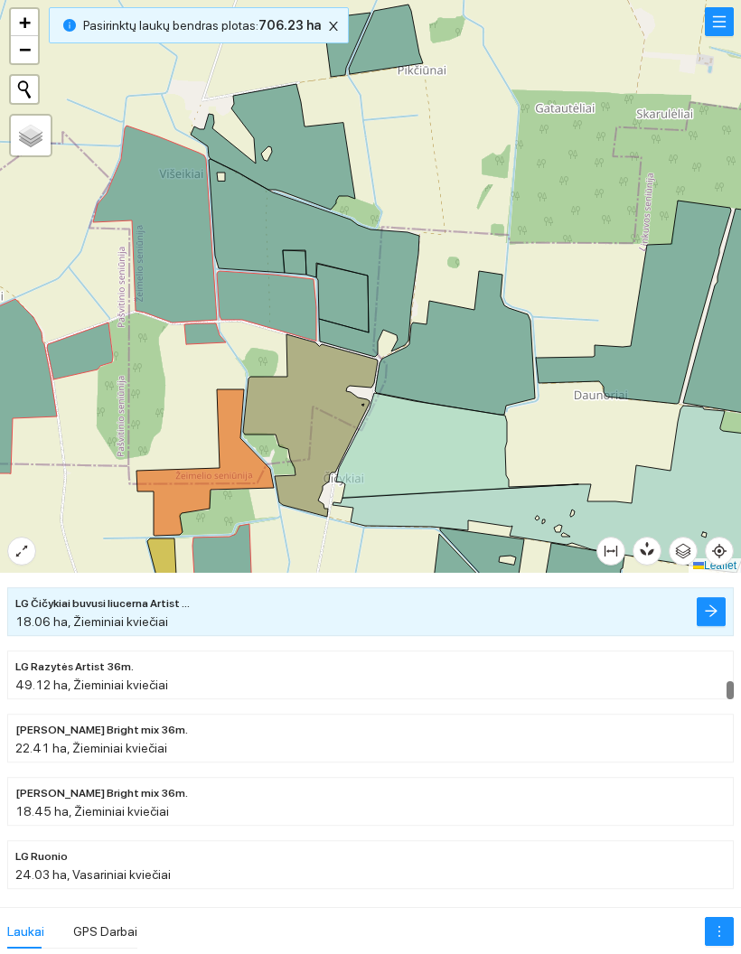
click at [577, 222] on div at bounding box center [370, 286] width 741 height 573
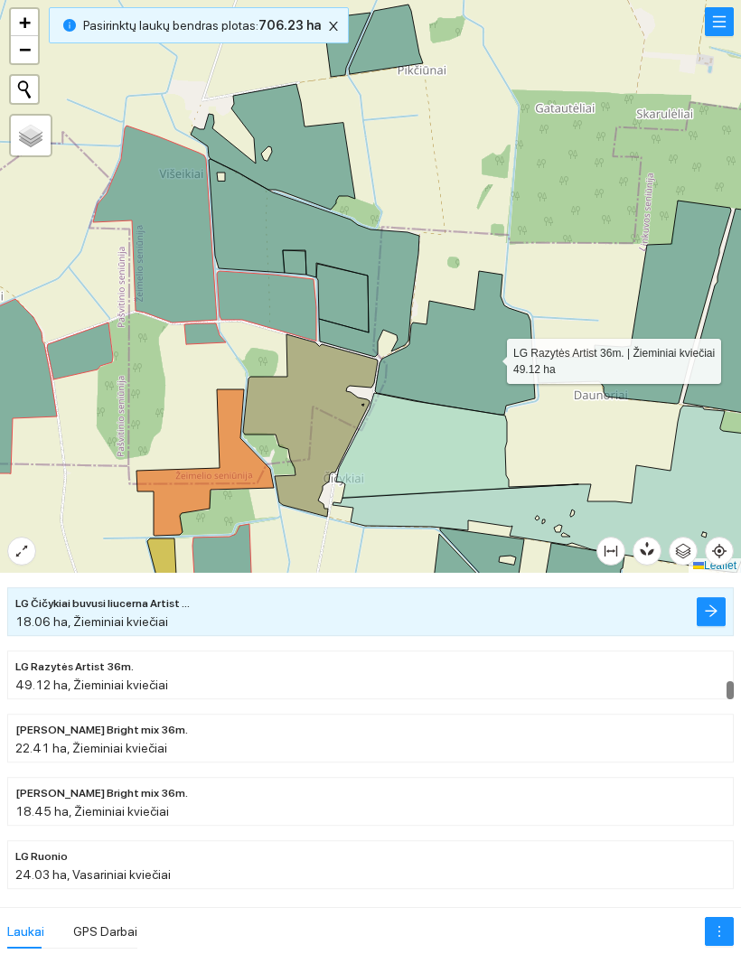
click at [490, 356] on icon at bounding box center [455, 343] width 160 height 144
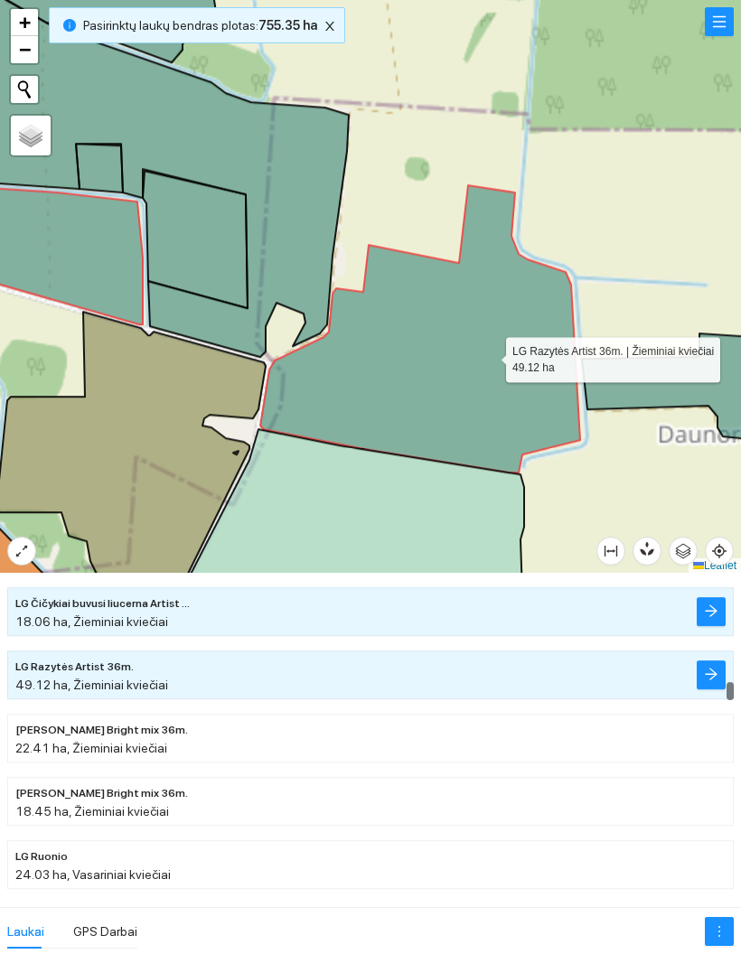
scroll to position [6319, 0]
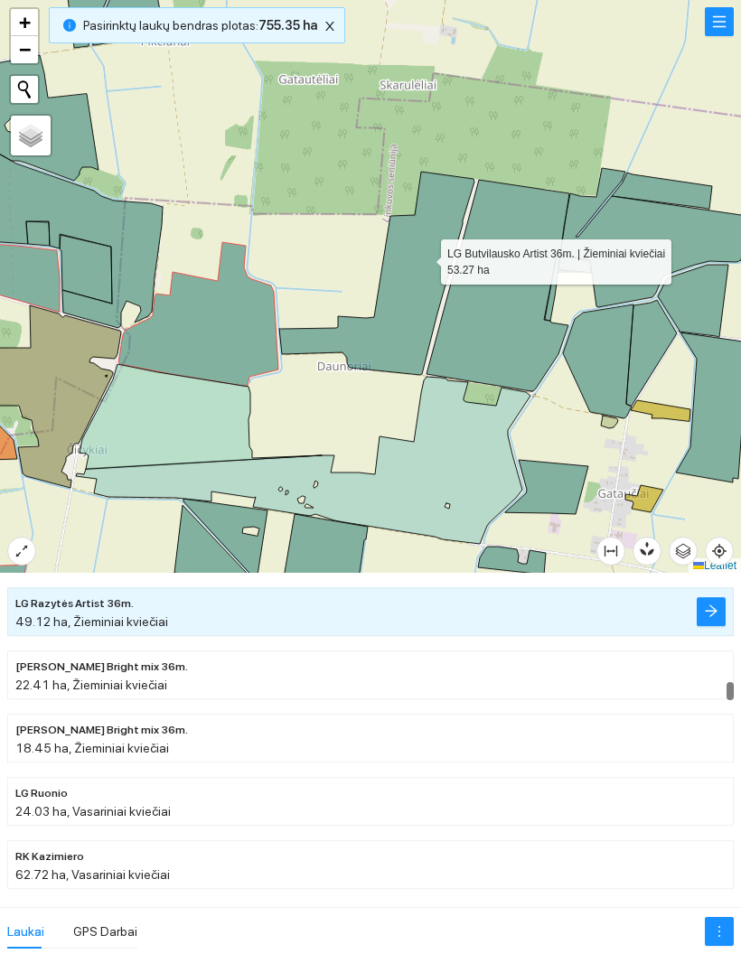
click at [424, 257] on icon at bounding box center [376, 273] width 195 height 203
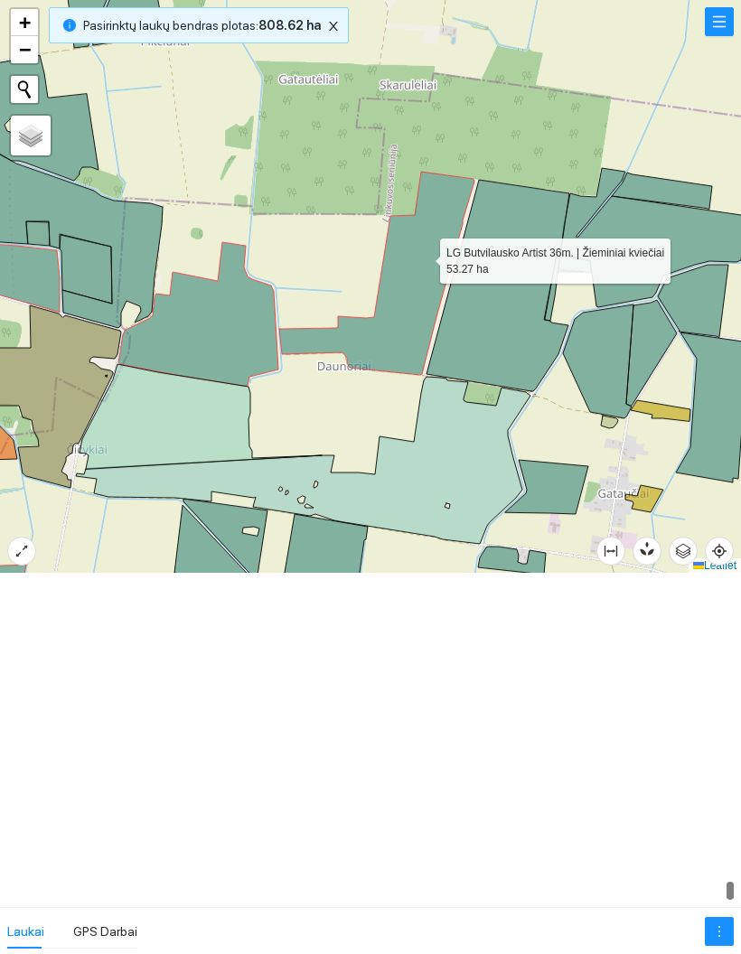
scroll to position [18742, 0]
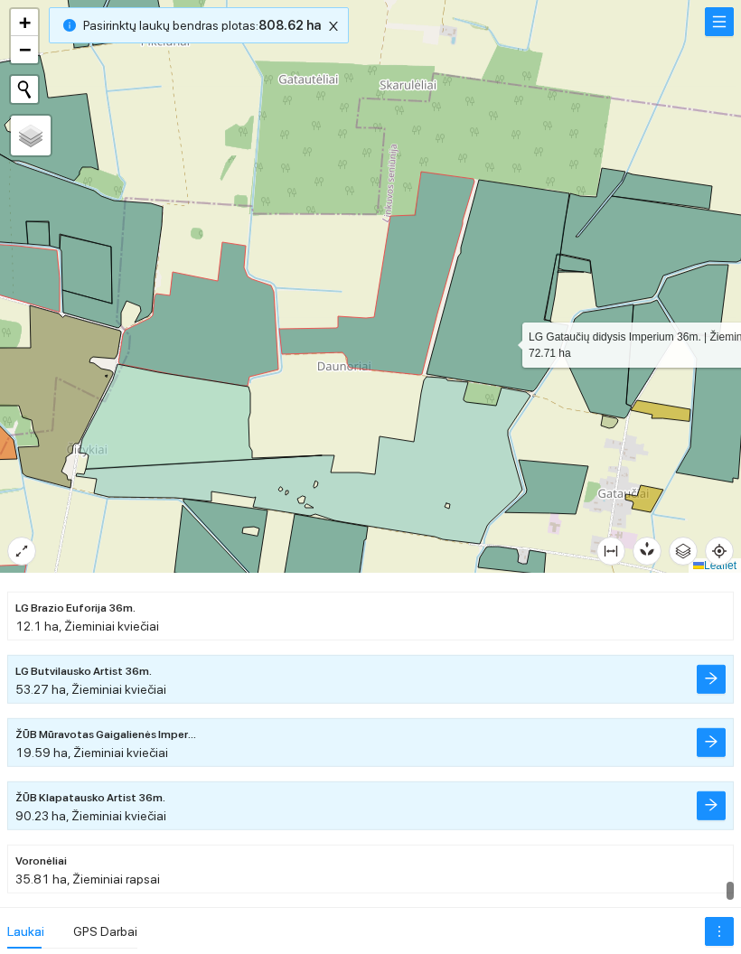
click at [497, 332] on icon at bounding box center [497, 285] width 143 height 211
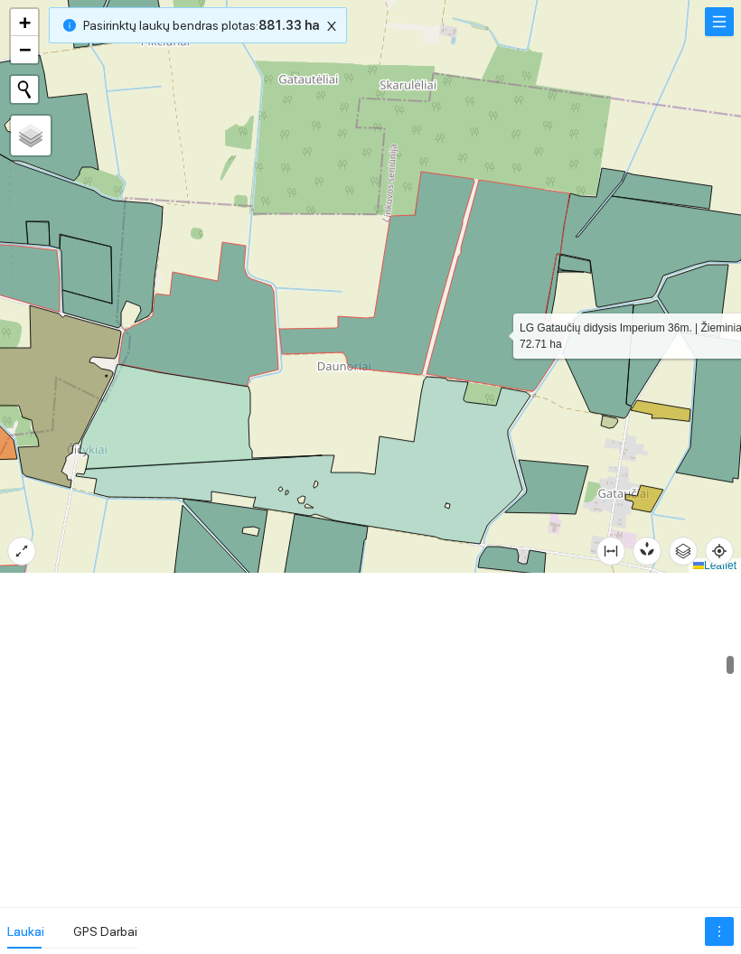
scroll to position [4675, 0]
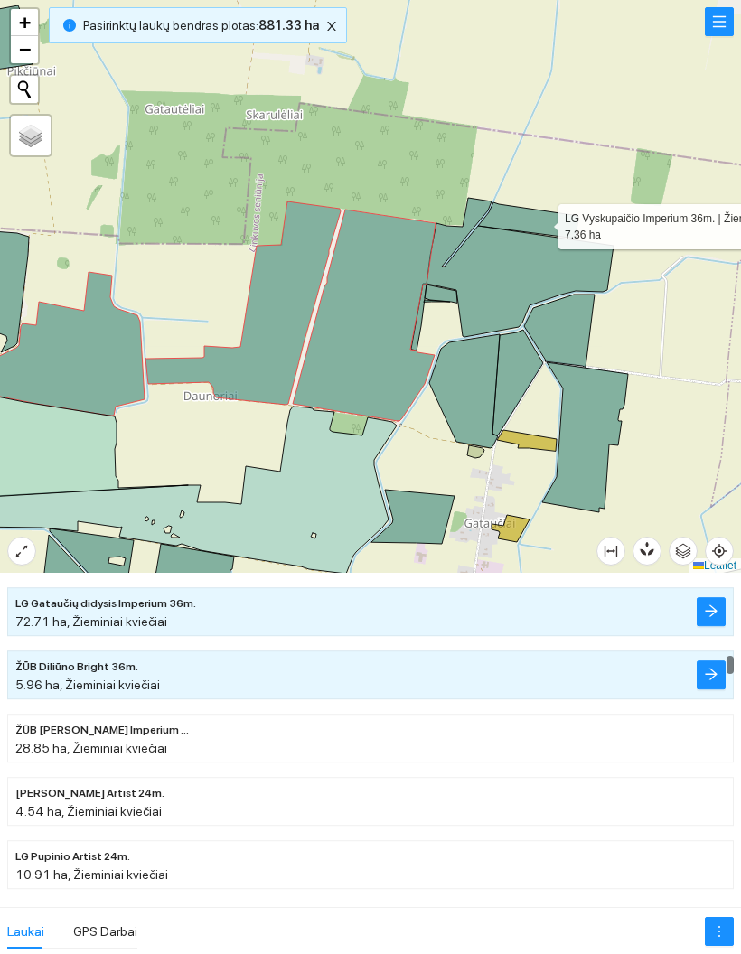
click at [548, 235] on icon at bounding box center [528, 220] width 100 height 36
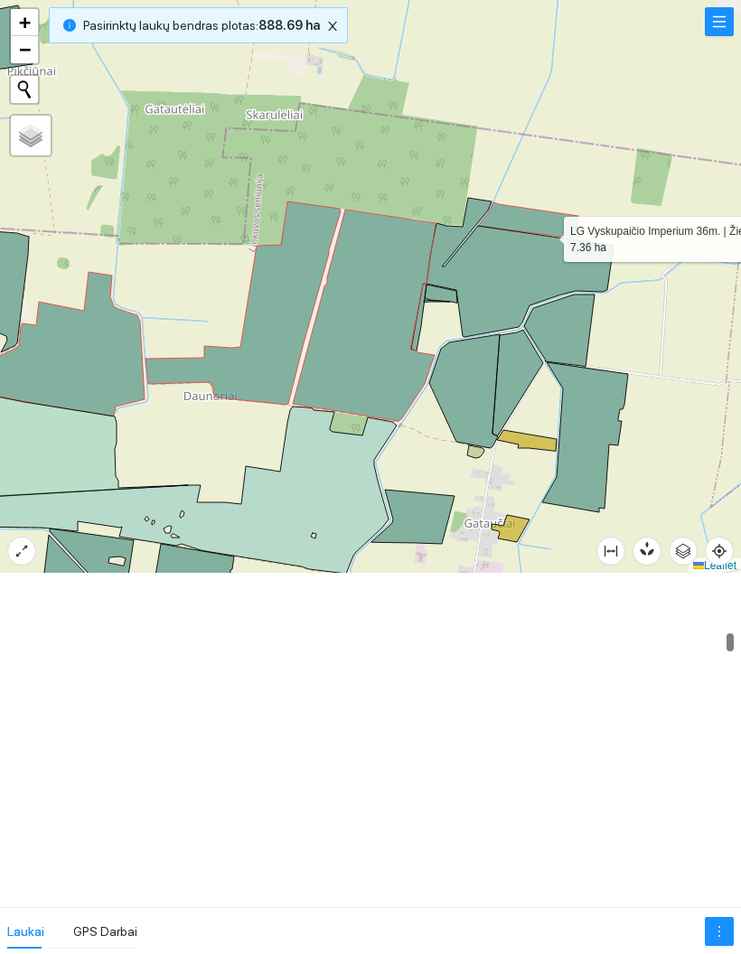
scroll to position [3283, 0]
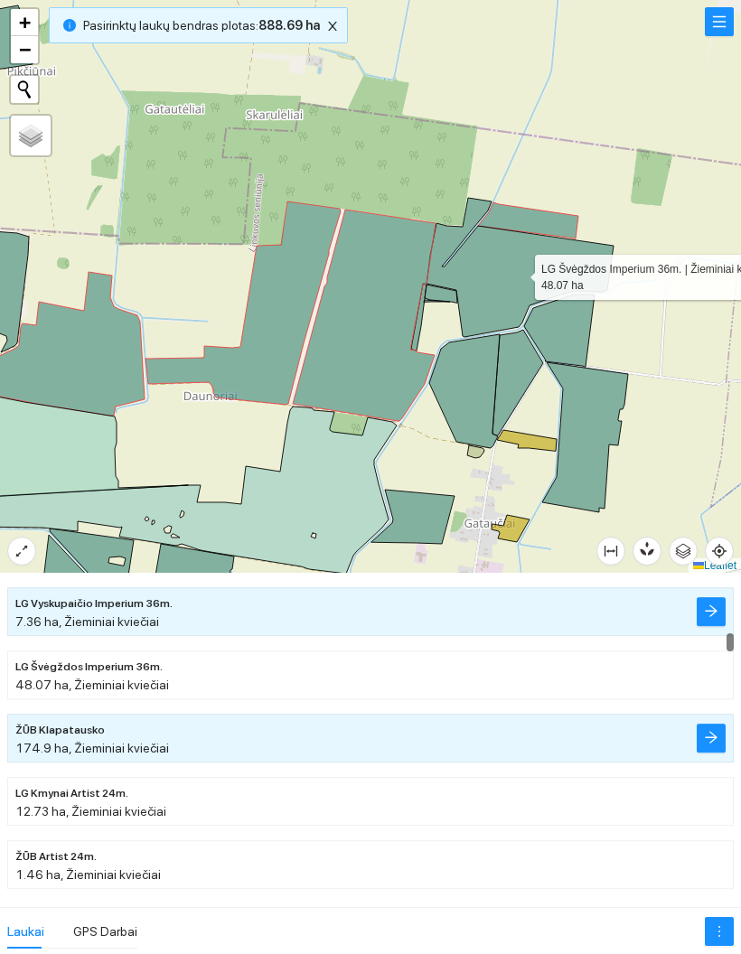
click at [519, 273] on icon at bounding box center [519, 267] width 187 height 139
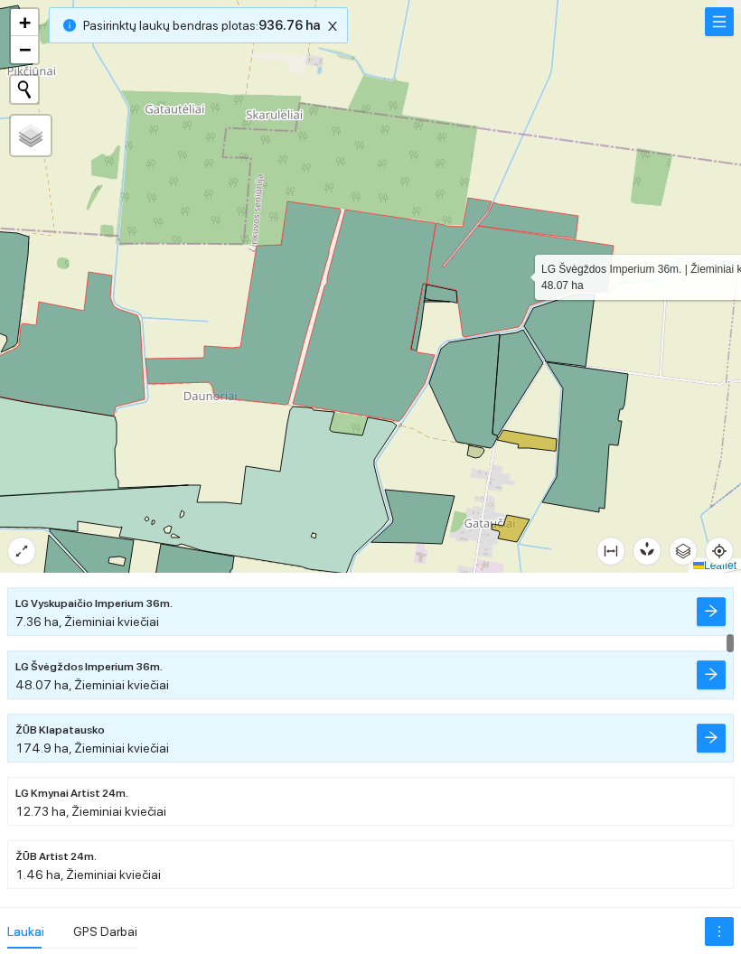
scroll to position [3347, 0]
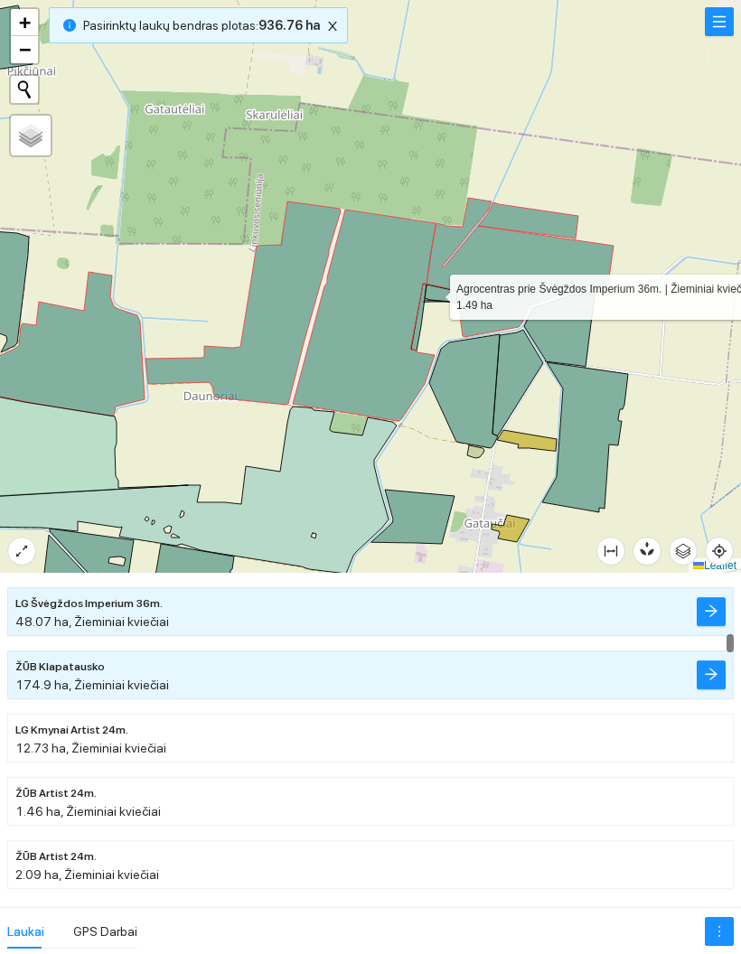
click at [449, 301] on icon at bounding box center [441, 294] width 33 height 18
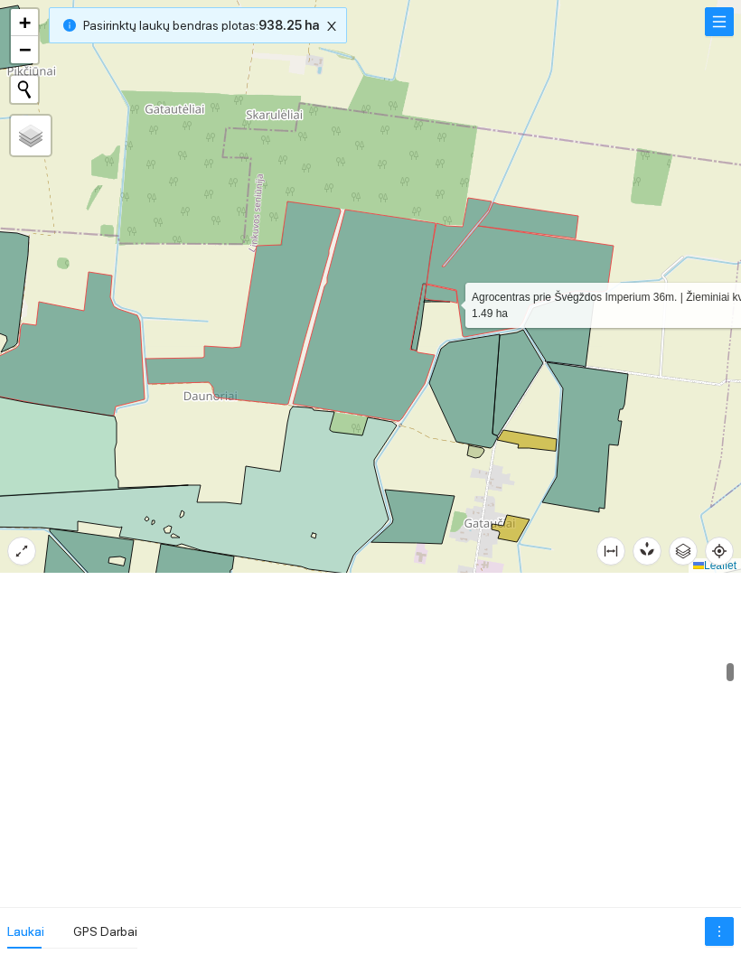
scroll to position [5117, 0]
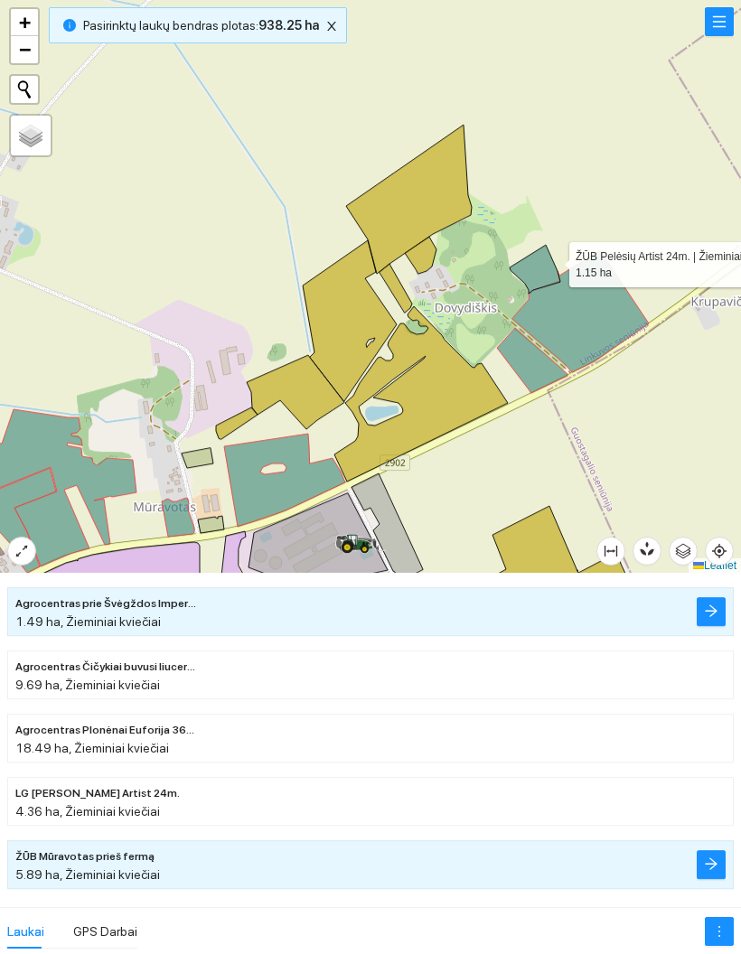
click at [553, 260] on icon at bounding box center [535, 269] width 51 height 49
